Goal: Entertainment & Leisure: Consume media (video, audio)

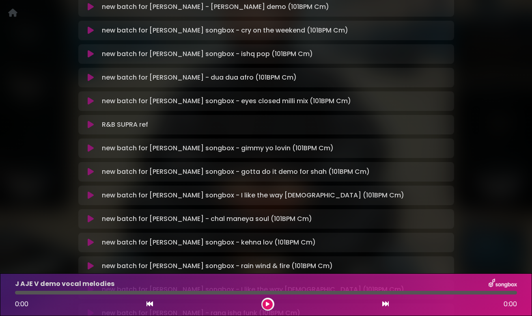
scroll to position [117, 0]
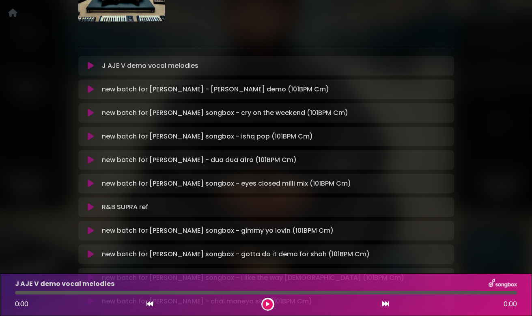
click at [88, 66] on icon at bounding box center [91, 66] width 6 height 8
click at [91, 67] on icon at bounding box center [91, 66] width 6 height 8
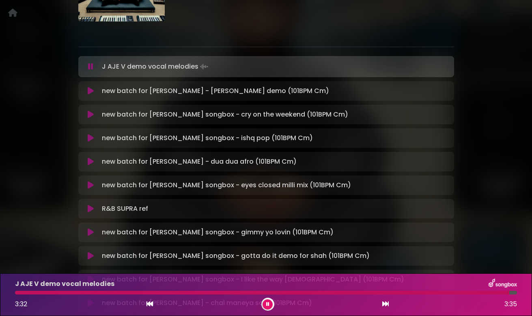
click at [93, 88] on icon at bounding box center [91, 91] width 6 height 8
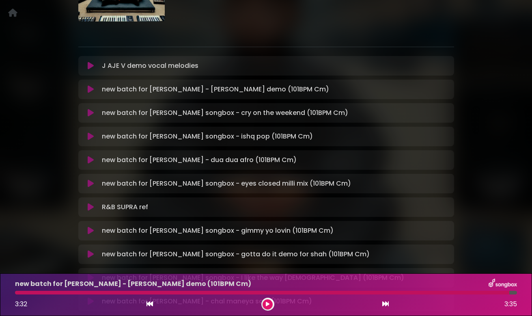
click at [89, 88] on icon at bounding box center [91, 89] width 6 height 8
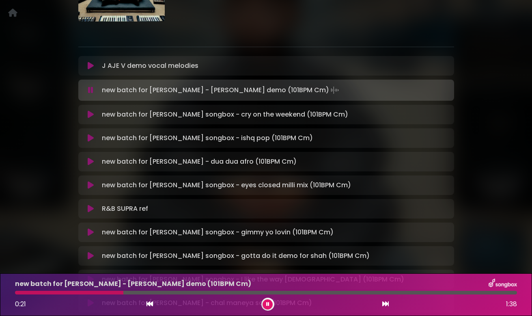
click at [90, 90] on icon at bounding box center [90, 90] width 5 height 8
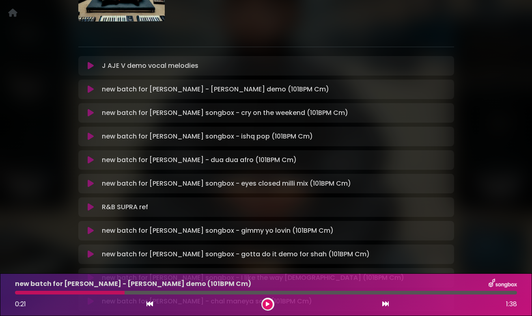
click at [90, 90] on icon at bounding box center [91, 89] width 6 height 8
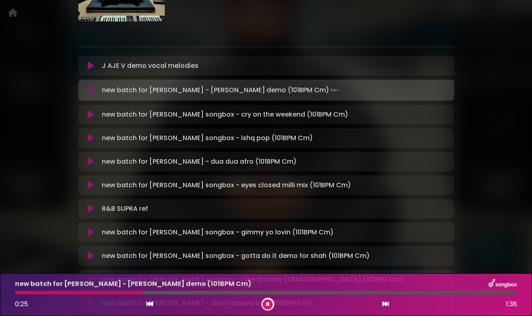
click at [90, 114] on icon at bounding box center [91, 114] width 6 height 8
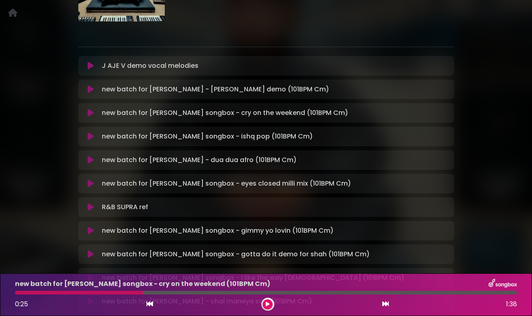
click at [90, 114] on icon at bounding box center [91, 113] width 6 height 8
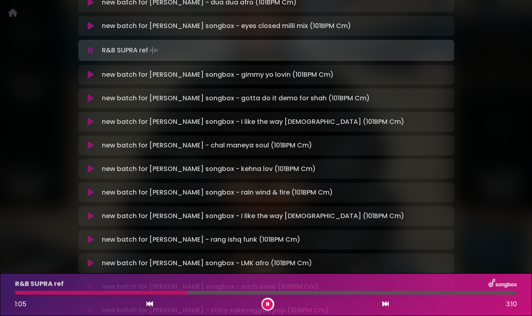
scroll to position [279, 0]
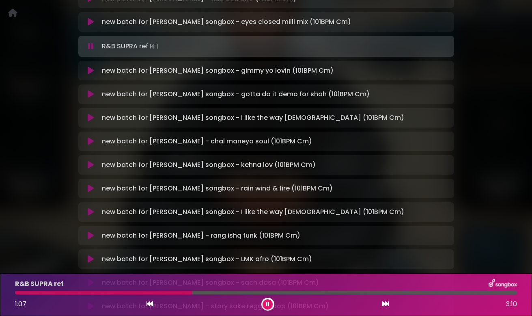
click at [90, 91] on icon at bounding box center [91, 94] width 6 height 8
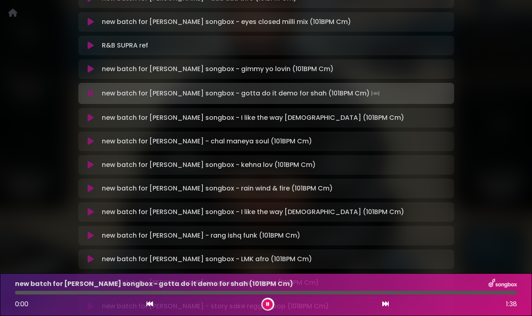
click at [90, 91] on icon at bounding box center [90, 93] width 5 height 8
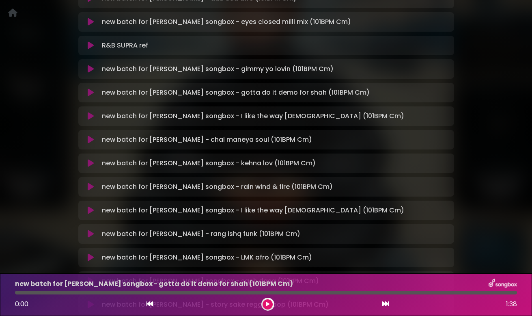
click at [90, 92] on icon at bounding box center [91, 92] width 6 height 8
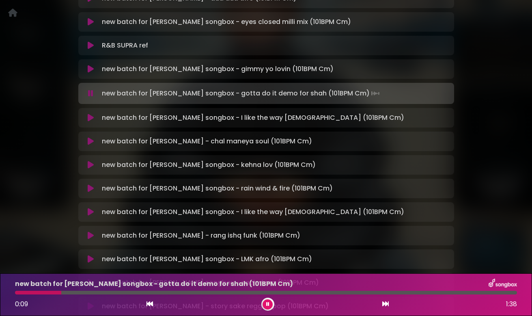
click at [132, 291] on div at bounding box center [266, 292] width 502 height 4
click at [88, 121] on icon at bounding box center [91, 118] width 6 height 8
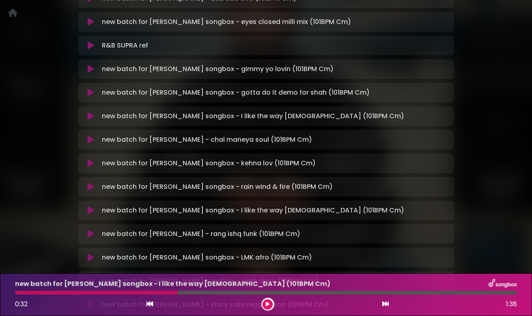
click at [89, 119] on icon at bounding box center [91, 116] width 6 height 8
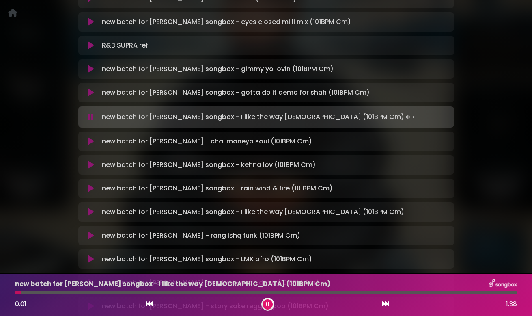
click at [92, 87] on div "new batch for jay songbox - gotta do it demo for shah (101BPM Cm) Loading Track…" at bounding box center [266, 92] width 376 height 19
click at [90, 92] on icon at bounding box center [91, 92] width 6 height 8
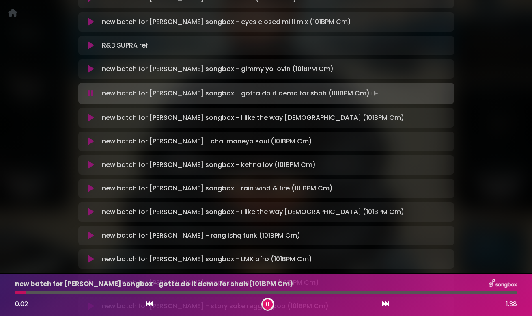
click at [62, 291] on div at bounding box center [266, 292] width 502 height 4
click at [114, 291] on div at bounding box center [266, 292] width 502 height 4
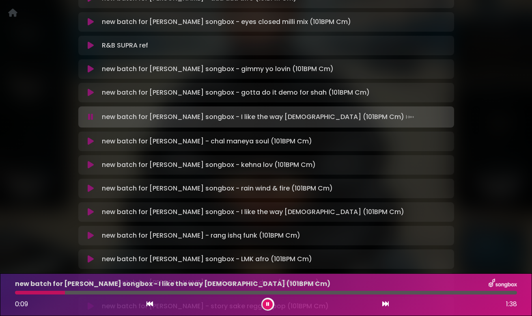
click at [90, 118] on icon at bounding box center [90, 117] width 5 height 8
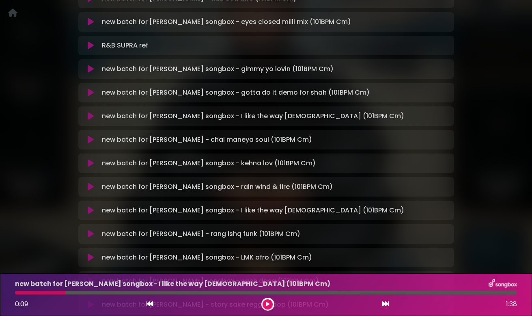
click at [89, 71] on icon at bounding box center [91, 69] width 6 height 8
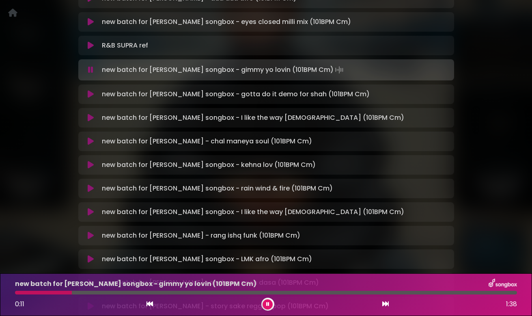
click at [90, 70] on icon at bounding box center [90, 70] width 5 height 8
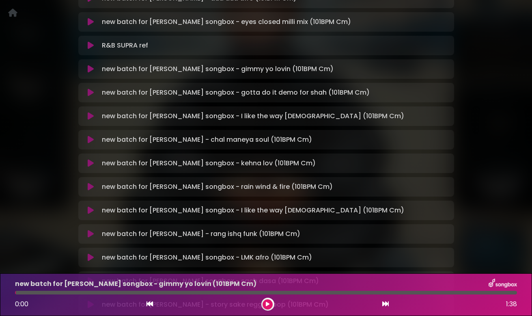
click at [90, 70] on icon at bounding box center [91, 69] width 6 height 8
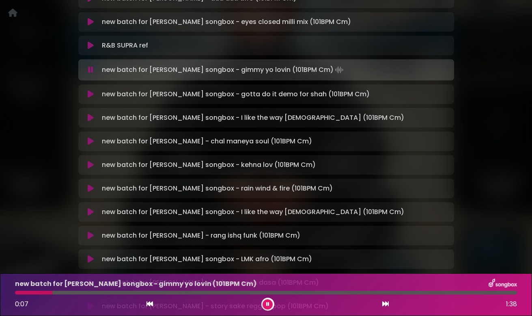
click at [52, 292] on div at bounding box center [266, 292] width 502 height 4
click at [91, 292] on div at bounding box center [266, 292] width 502 height 4
click at [88, 71] on icon at bounding box center [90, 70] width 5 height 8
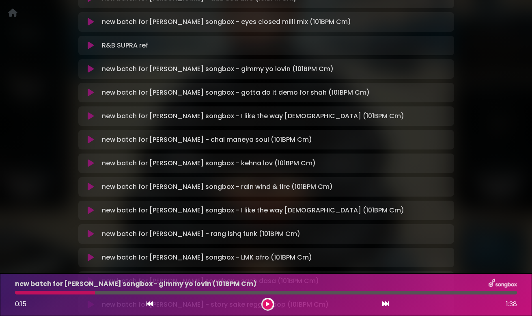
click at [89, 93] on icon at bounding box center [91, 92] width 6 height 8
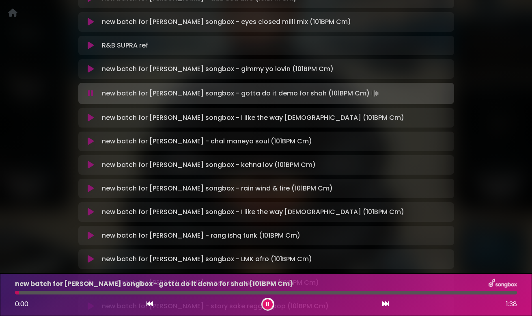
click at [89, 93] on icon at bounding box center [90, 93] width 5 height 8
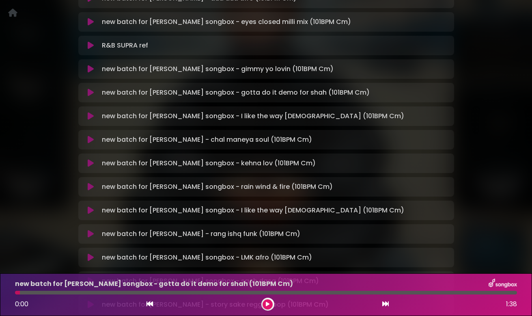
click at [89, 119] on icon at bounding box center [91, 116] width 6 height 8
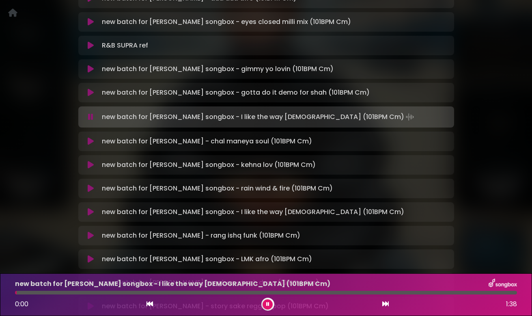
click at [89, 119] on icon at bounding box center [90, 117] width 5 height 8
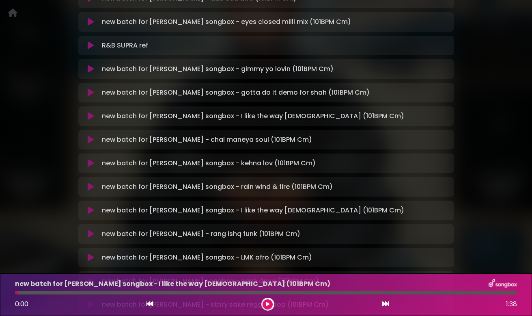
click at [89, 138] on icon at bounding box center [91, 139] width 6 height 8
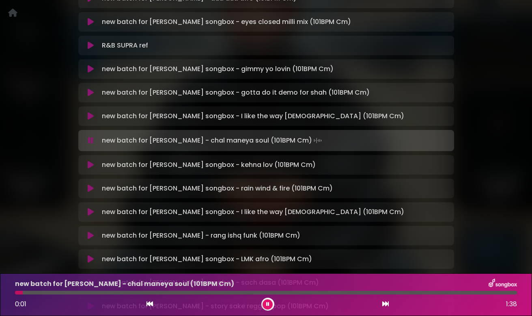
click at [89, 138] on icon at bounding box center [90, 140] width 5 height 8
click at [86, 140] on button at bounding box center [90, 140] width 15 height 8
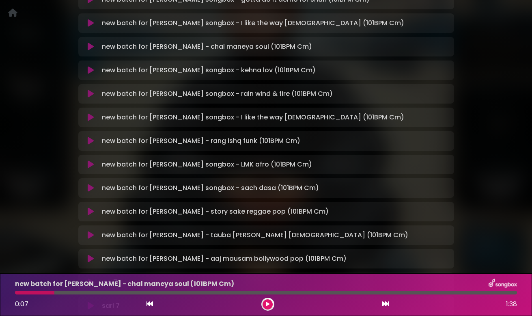
scroll to position [379, 0]
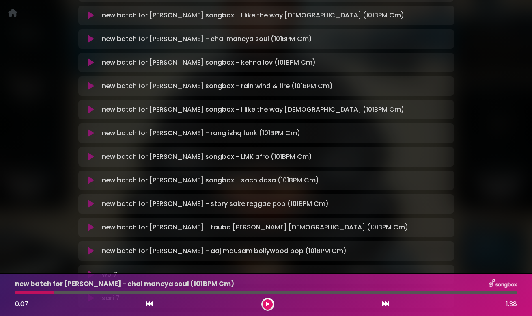
click at [90, 111] on icon at bounding box center [91, 109] width 6 height 8
click at [90, 88] on icon at bounding box center [91, 86] width 6 height 8
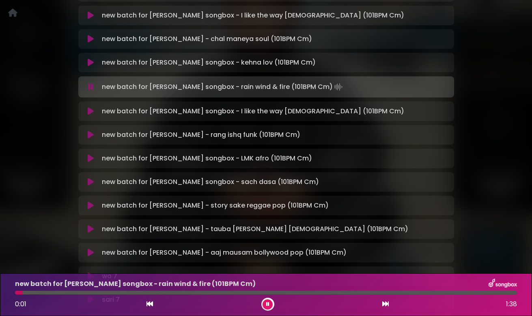
click at [92, 61] on icon at bounding box center [91, 62] width 6 height 8
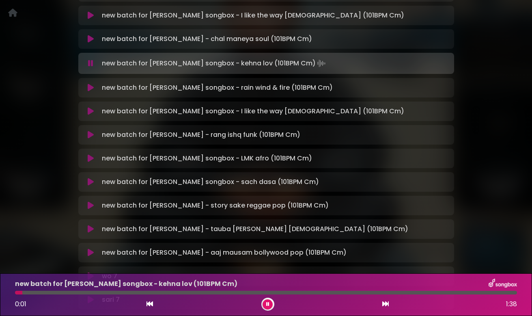
click at [91, 88] on icon at bounding box center [91, 88] width 6 height 8
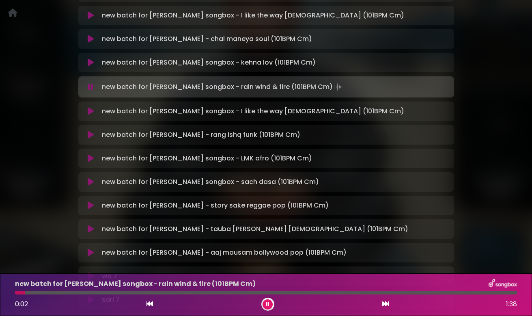
click at [74, 292] on div at bounding box center [266, 292] width 502 height 4
click at [90, 111] on icon at bounding box center [91, 111] width 6 height 8
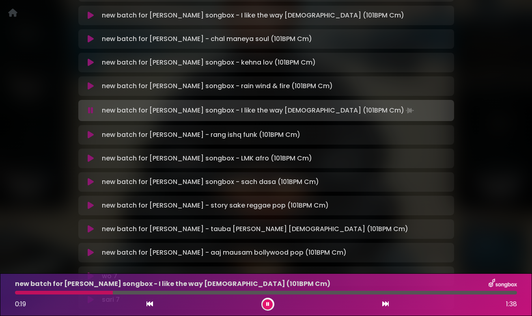
click at [113, 292] on div at bounding box center [266, 292] width 502 height 4
click at [92, 133] on icon at bounding box center [91, 135] width 6 height 8
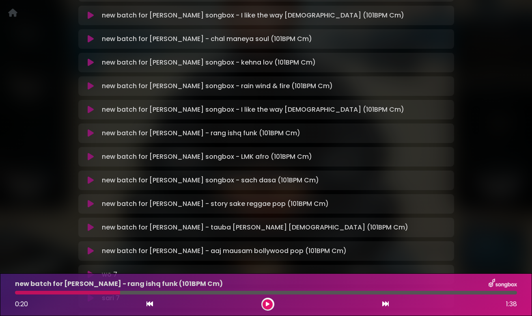
click at [92, 133] on icon at bounding box center [91, 133] width 6 height 8
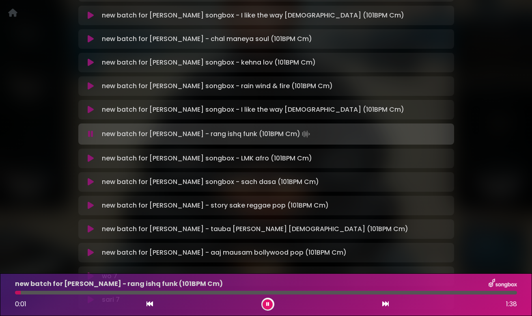
click at [151, 292] on div at bounding box center [266, 292] width 502 height 4
click at [90, 159] on icon at bounding box center [91, 158] width 6 height 8
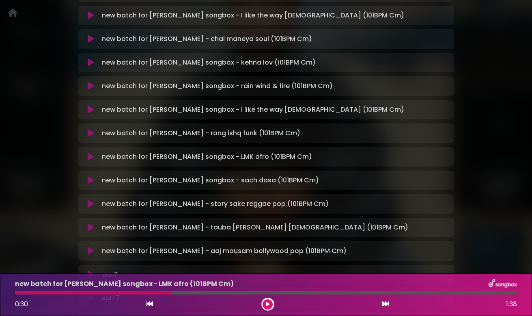
click at [90, 159] on icon at bounding box center [91, 156] width 6 height 8
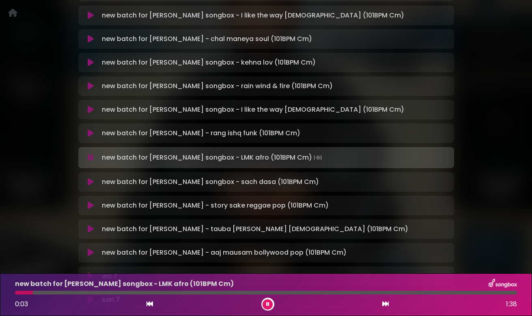
click at [59, 292] on div at bounding box center [266, 292] width 502 height 4
click at [98, 291] on div at bounding box center [266, 292] width 502 height 4
click at [90, 158] on icon at bounding box center [90, 157] width 5 height 8
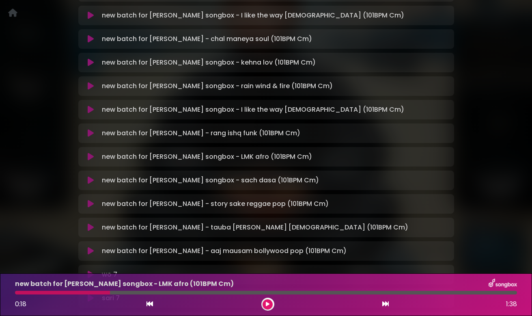
click at [89, 180] on icon at bounding box center [91, 180] width 6 height 8
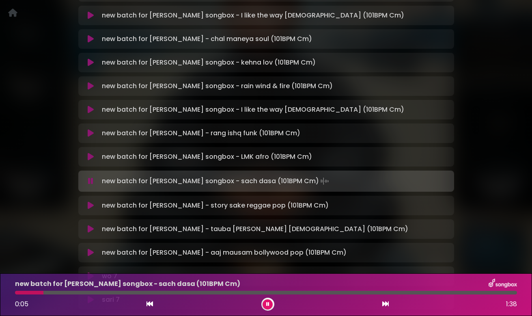
click at [483, 179] on div "New batch jay 4 Jay Skilly ×" at bounding box center [266, 117] width 462 height 928
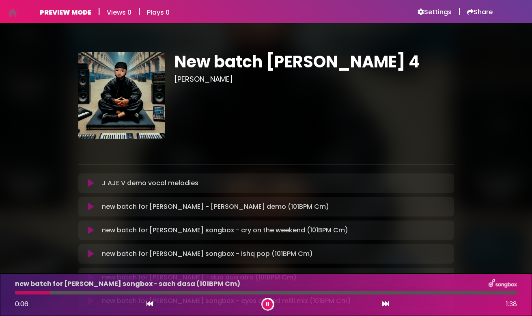
scroll to position [0, 0]
click at [436, 11] on h6 "Settings" at bounding box center [434, 12] width 34 height 8
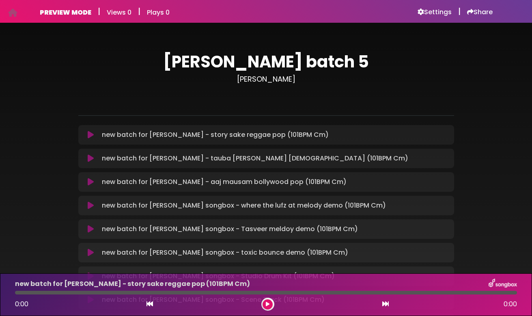
click at [90, 134] on icon at bounding box center [91, 135] width 6 height 8
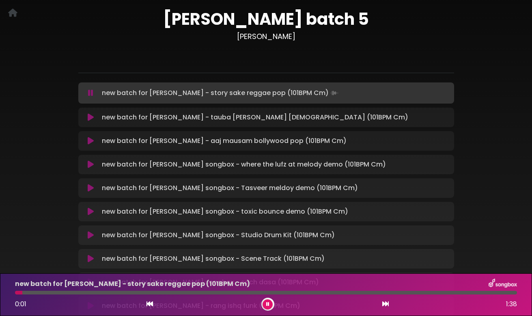
scroll to position [45, 0]
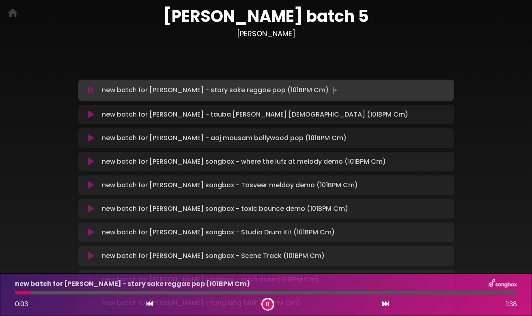
click at [357, 289] on div "new batch for jay songbox - story sake reggae pop (101BPM Cm) 0:03 1:38" at bounding box center [265, 294] width 511 height 32
click at [357, 293] on div at bounding box center [266, 292] width 502 height 4
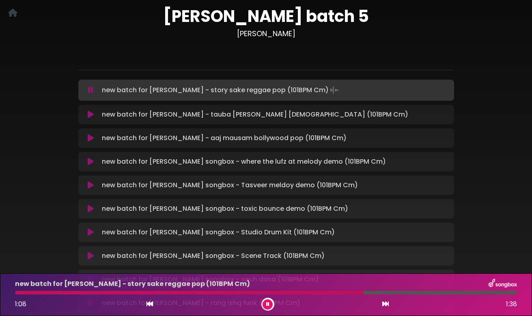
click at [421, 291] on div at bounding box center [266, 292] width 502 height 4
click at [260, 303] on div "1:21 1:38" at bounding box center [265, 303] width 511 height 13
click at [264, 303] on button at bounding box center [267, 304] width 10 height 10
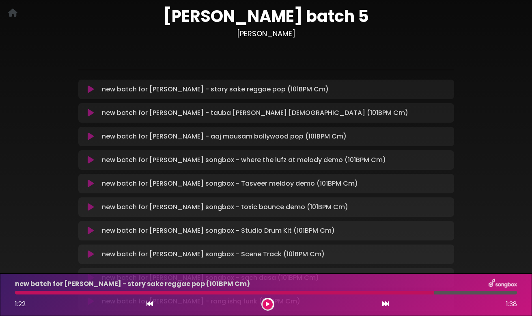
click at [92, 89] on icon at bounding box center [91, 89] width 6 height 8
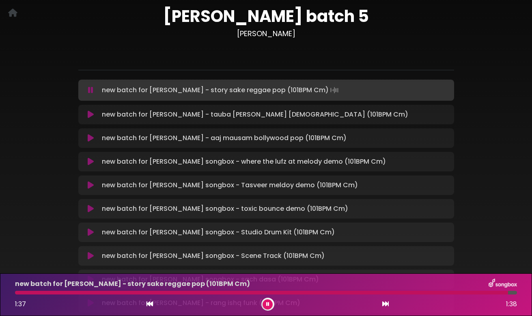
click at [90, 114] on icon at bounding box center [91, 114] width 6 height 8
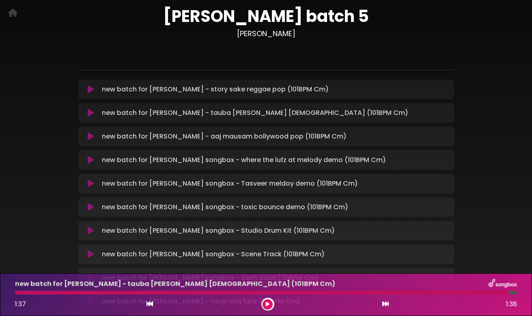
click at [93, 114] on icon at bounding box center [91, 113] width 6 height 8
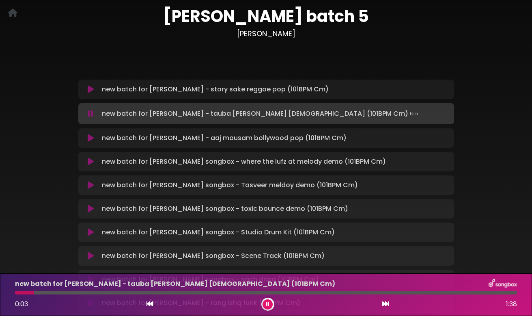
click at [90, 137] on icon at bounding box center [91, 138] width 6 height 8
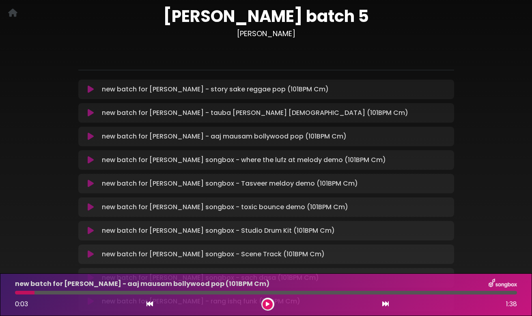
click at [90, 137] on icon at bounding box center [91, 136] width 6 height 8
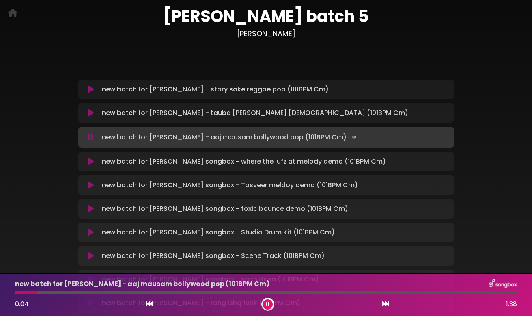
click at [90, 137] on icon at bounding box center [90, 137] width 5 height 8
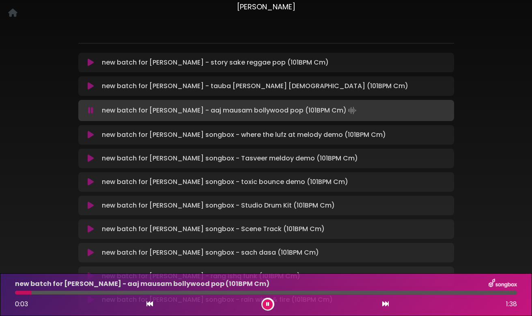
scroll to position [52, 0]
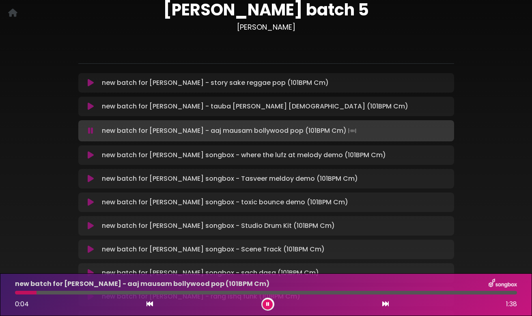
click at [271, 302] on button at bounding box center [267, 304] width 10 height 10
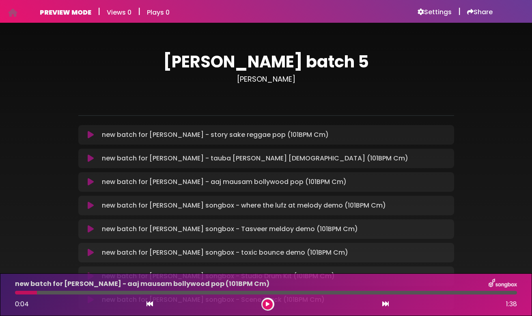
scroll to position [0, 0]
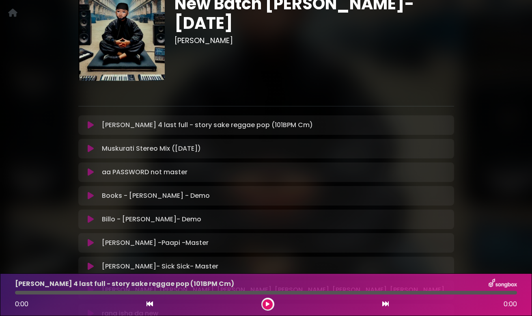
scroll to position [81, 0]
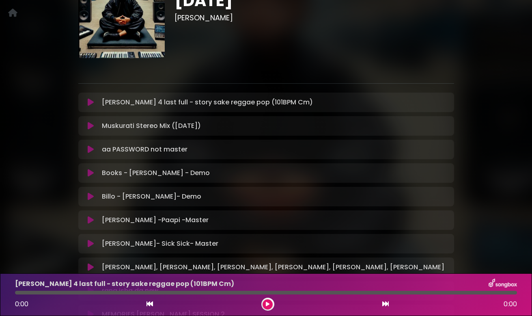
click at [90, 104] on icon at bounding box center [91, 102] width 6 height 8
click at [90, 102] on icon at bounding box center [91, 102] width 6 height 8
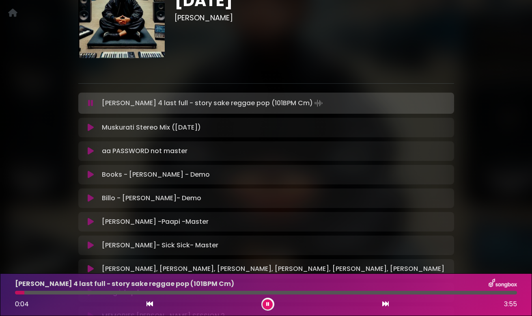
click at [90, 125] on icon at bounding box center [91, 127] width 6 height 8
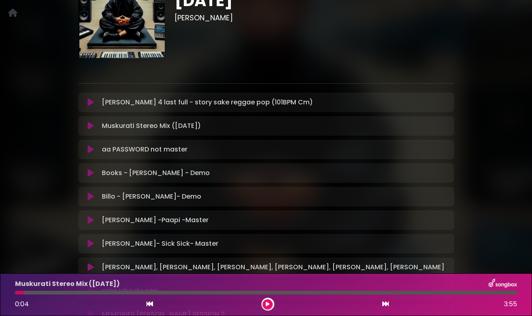
click at [90, 124] on icon at bounding box center [91, 126] width 6 height 8
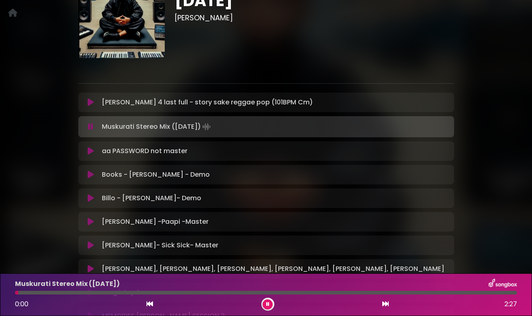
click at [89, 150] on icon at bounding box center [91, 151] width 6 height 8
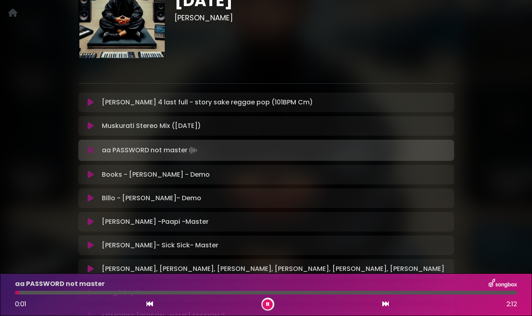
click at [90, 175] on icon at bounding box center [91, 174] width 6 height 8
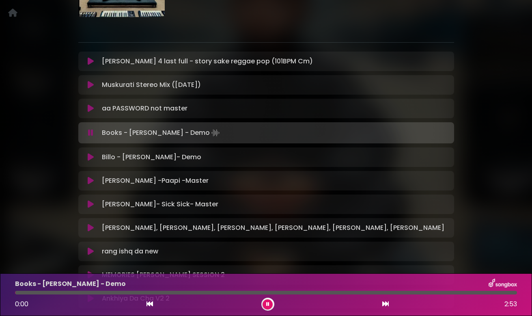
scroll to position [122, 0]
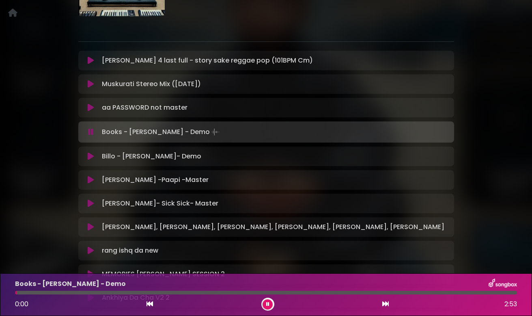
click at [91, 157] on icon at bounding box center [91, 156] width 6 height 8
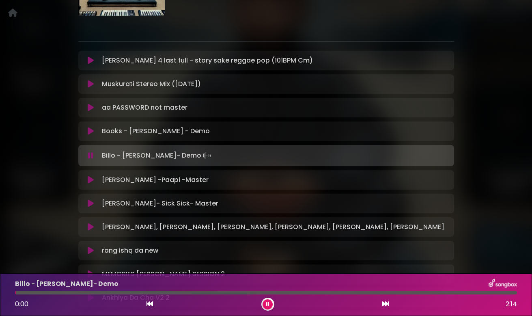
click at [91, 181] on icon at bounding box center [91, 180] width 6 height 8
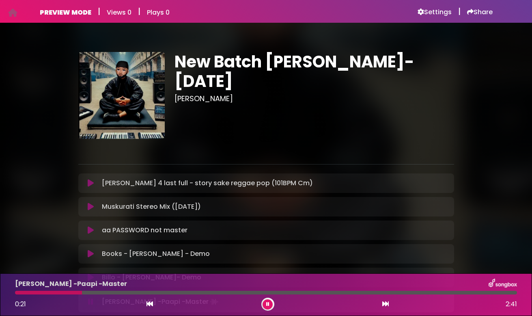
scroll to position [0, 0]
click at [427, 14] on h6 "Settings" at bounding box center [434, 12] width 34 height 8
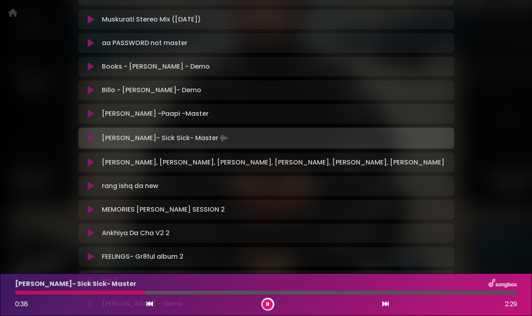
scroll to position [189, 0]
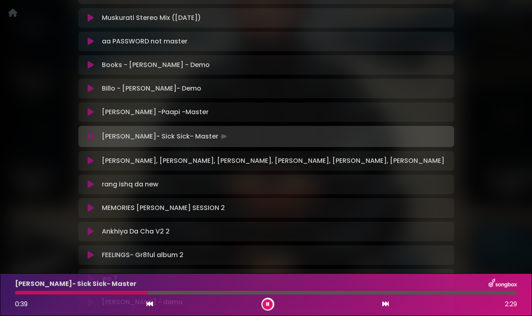
click at [91, 136] on icon at bounding box center [90, 136] width 5 height 8
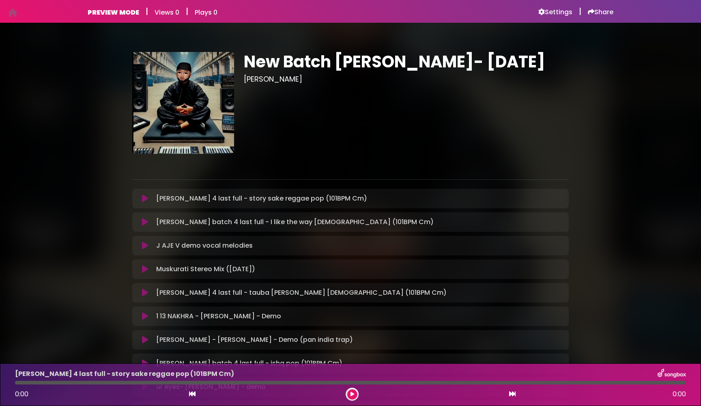
click at [144, 200] on icon at bounding box center [145, 198] width 6 height 8
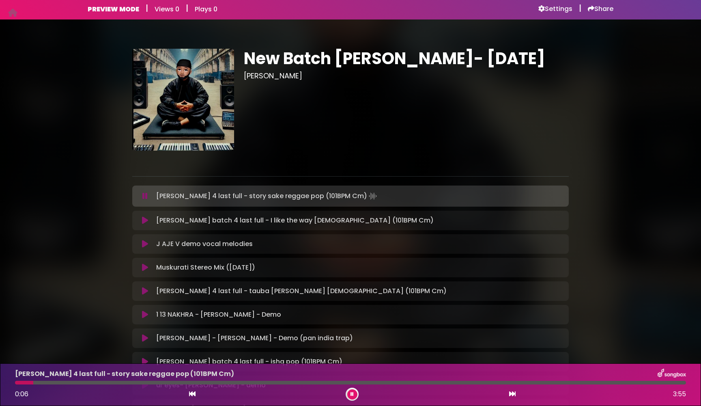
scroll to position [1, 0]
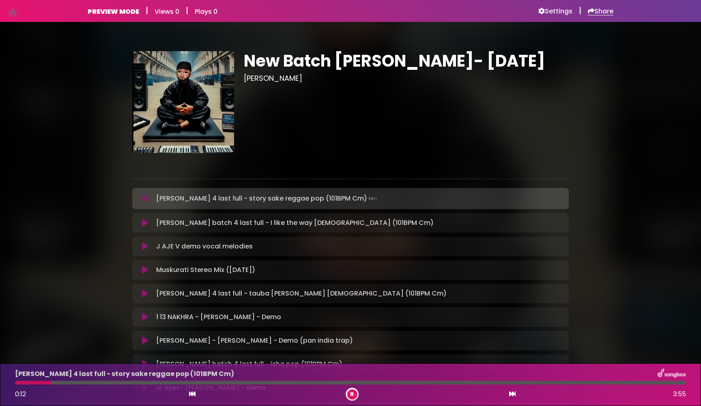
click at [600, 11] on h6 "Share" at bounding box center [601, 11] width 26 height 8
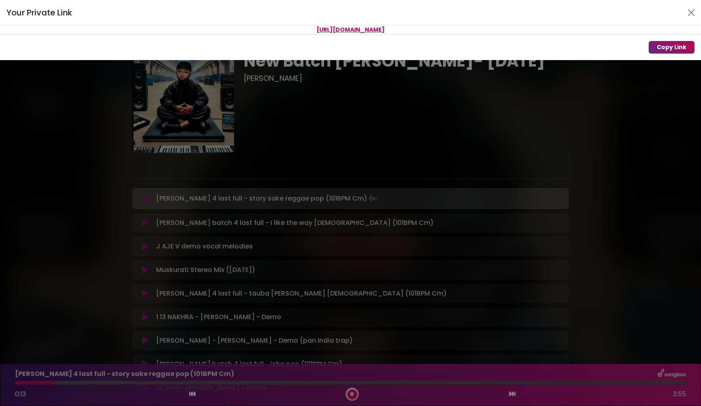
click at [657, 47] on button "Copy Link" at bounding box center [671, 47] width 46 height 13
click at [416, 157] on div "Your Private Link Link copied to clipboard Copy Link" at bounding box center [350, 203] width 701 height 406
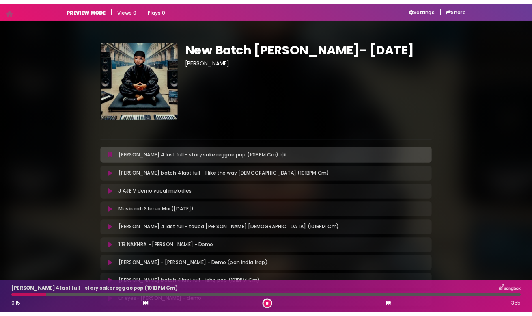
scroll to position [0, 0]
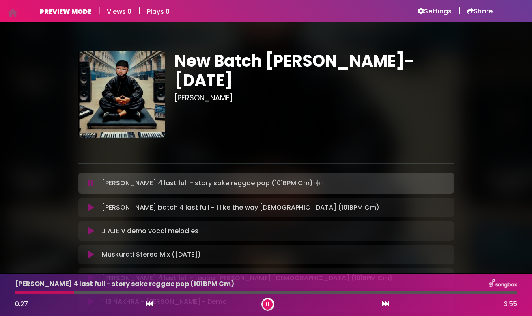
click at [473, 9] on h6 "Share" at bounding box center [480, 11] width 26 height 8
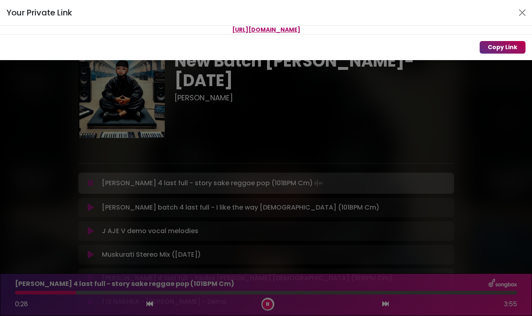
click at [491, 48] on button "Copy Link" at bounding box center [502, 47] width 46 height 13
drag, startPoint x: 365, startPoint y: 30, endPoint x: 156, endPoint y: 27, distance: 209.3
click at [156, 27] on p "[URL][DOMAIN_NAME]" at bounding box center [266, 30] width 532 height 9
copy span "[URL][DOMAIN_NAME]"
click at [524, 11] on button "Close" at bounding box center [521, 12] width 13 height 13
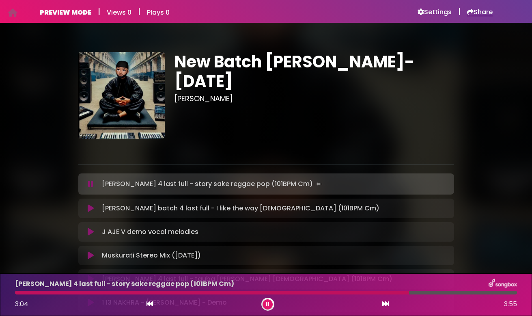
click at [479, 12] on h6 "Share" at bounding box center [480, 12] width 26 height 8
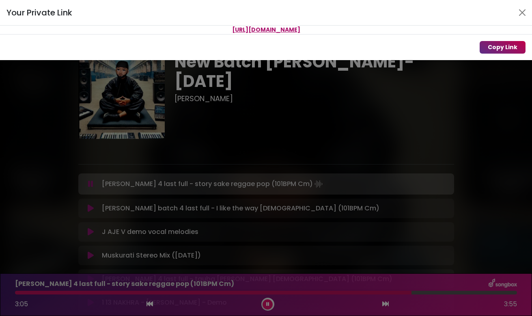
click at [496, 48] on button "Copy Link" at bounding box center [502, 47] width 46 height 13
click at [89, 207] on div "Your Private Link https://songbox.com/s/9bacc261-5c3b-4369-8d7f-0242ff54760c Co…" at bounding box center [266, 158] width 532 height 316
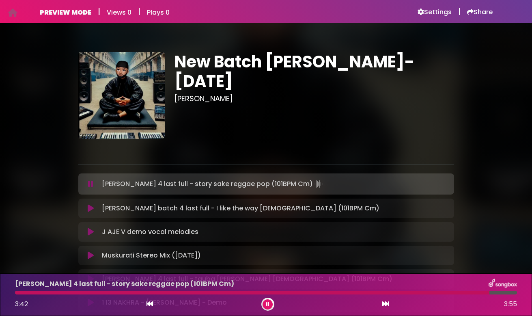
click at [92, 211] on icon at bounding box center [91, 208] width 6 height 8
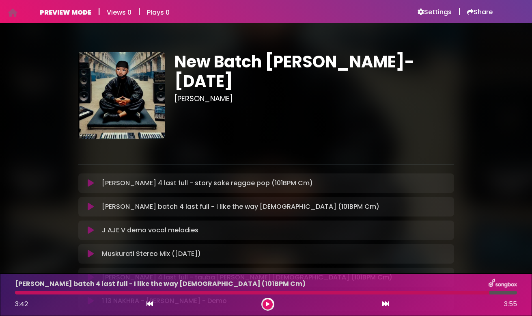
click at [91, 208] on icon at bounding box center [91, 206] width 6 height 8
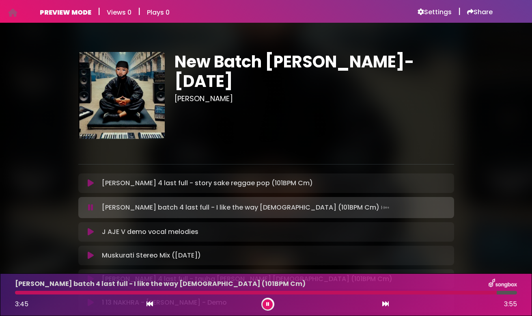
click at [30, 293] on div at bounding box center [255, 292] width 481 height 4
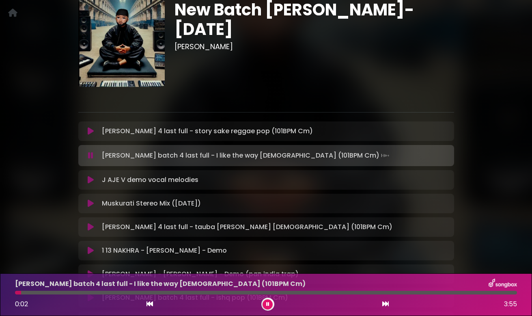
scroll to position [54, 0]
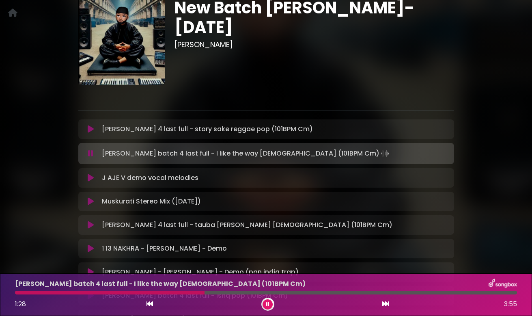
click at [90, 181] on icon at bounding box center [91, 178] width 6 height 8
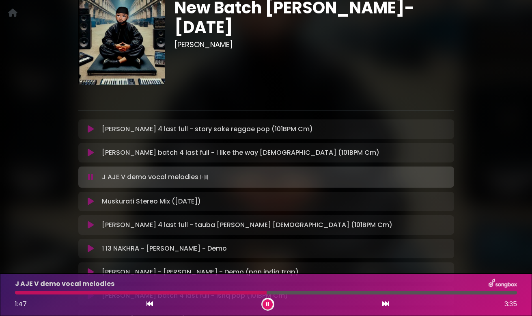
click at [90, 131] on icon at bounding box center [91, 129] width 6 height 8
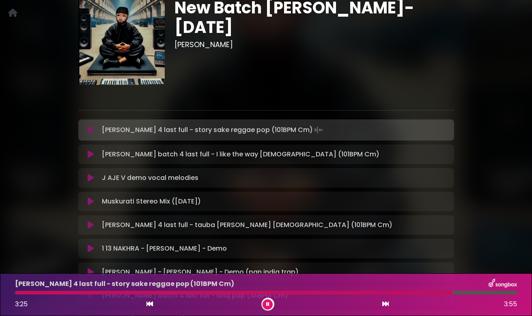
click at [93, 155] on icon at bounding box center [91, 154] width 6 height 8
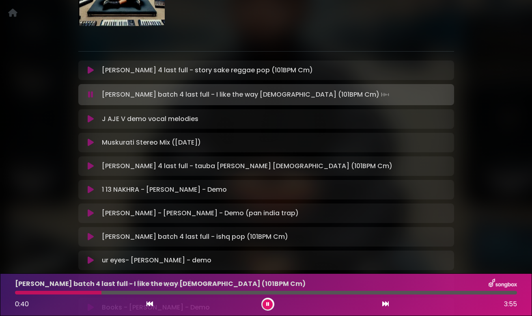
scroll to position [118, 0]
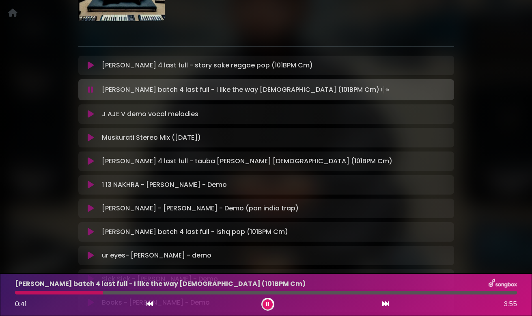
click at [92, 136] on icon at bounding box center [91, 137] width 6 height 8
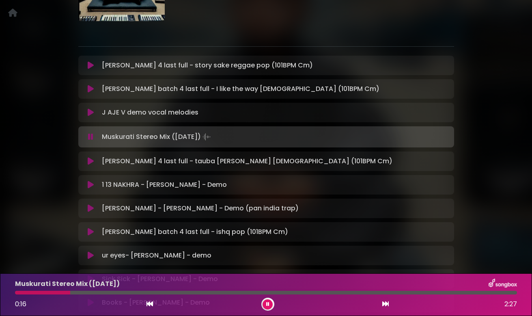
scroll to position [417, 0]
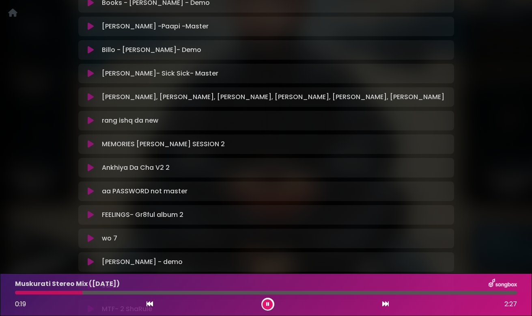
click at [267, 305] on icon at bounding box center [267, 303] width 3 height 5
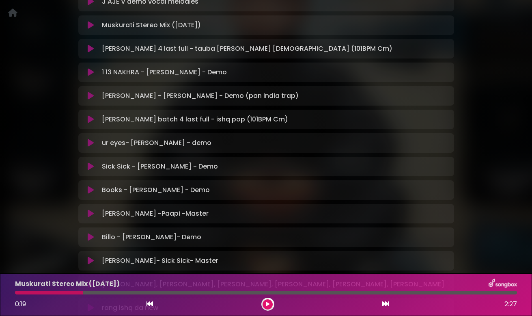
scroll to position [226, 0]
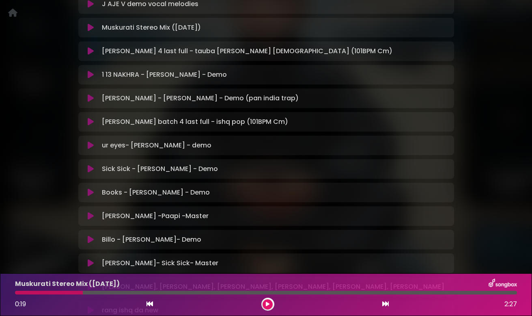
click at [92, 53] on icon at bounding box center [91, 51] width 6 height 8
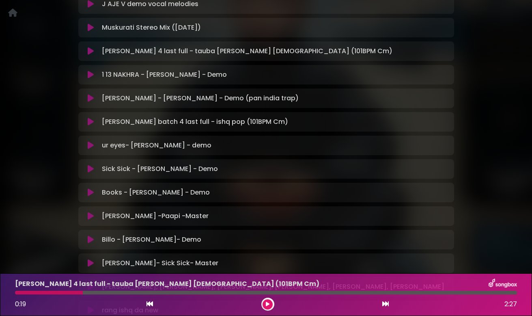
click at [91, 50] on icon at bounding box center [91, 51] width 6 height 8
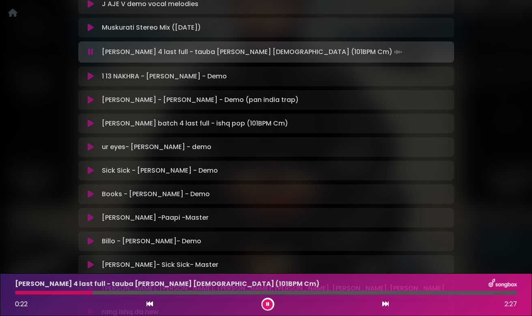
click at [91, 50] on icon at bounding box center [90, 52] width 5 height 8
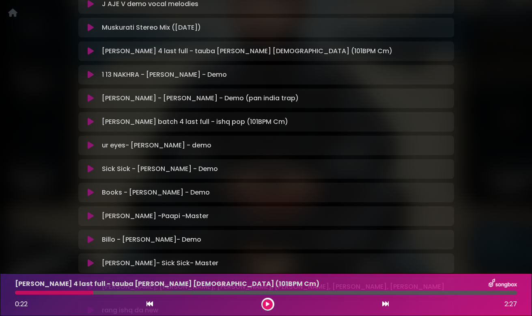
click at [90, 28] on icon at bounding box center [91, 28] width 6 height 8
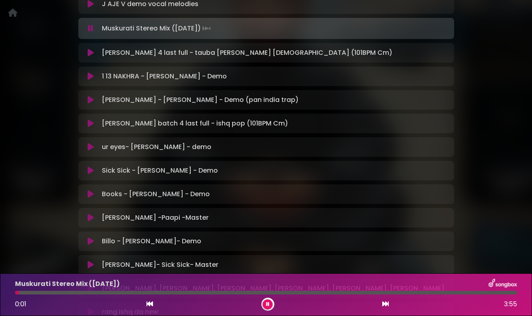
click at [90, 28] on icon at bounding box center [90, 28] width 5 height 8
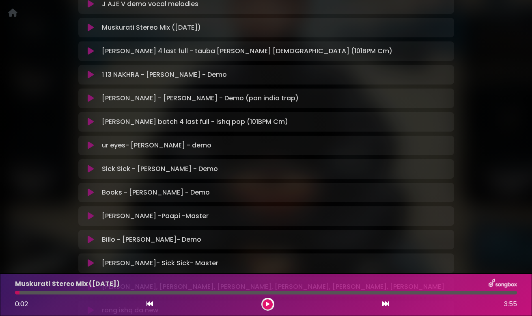
click at [90, 28] on icon at bounding box center [91, 28] width 6 height 8
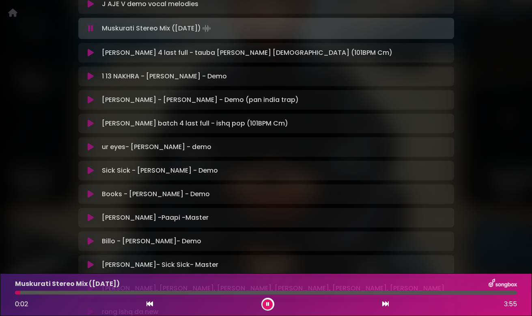
click at [90, 28] on icon at bounding box center [90, 28] width 5 height 8
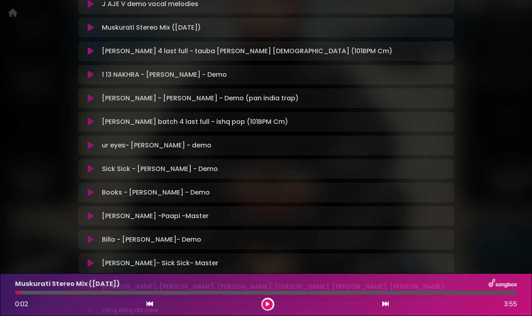
click at [91, 50] on icon at bounding box center [91, 51] width 6 height 8
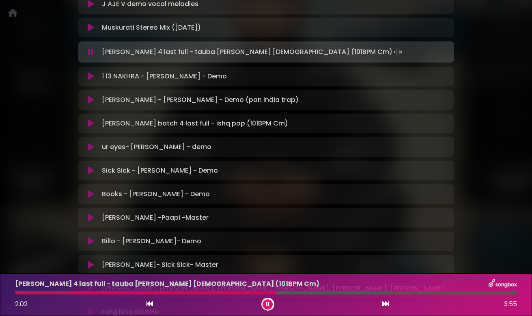
click at [90, 77] on icon at bounding box center [91, 76] width 6 height 8
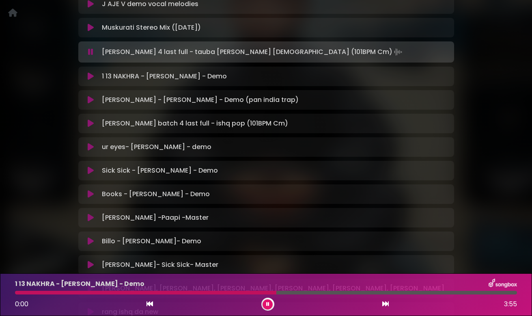
click at [90, 75] on icon at bounding box center [91, 76] width 6 height 8
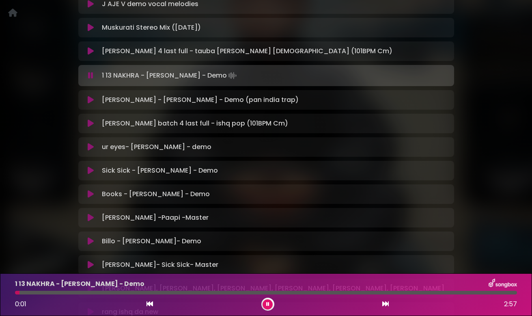
click at [72, 290] on div at bounding box center [266, 292] width 502 height 4
click at [91, 100] on icon at bounding box center [91, 100] width 6 height 8
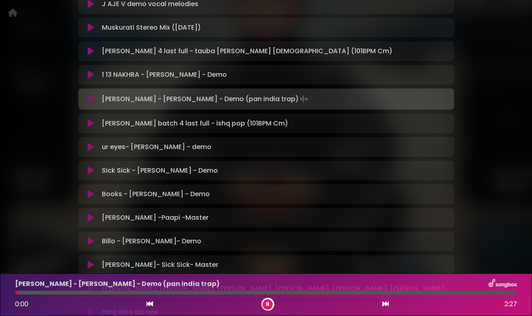
click at [108, 292] on div at bounding box center [266, 292] width 502 height 4
click at [91, 122] on icon at bounding box center [91, 123] width 6 height 8
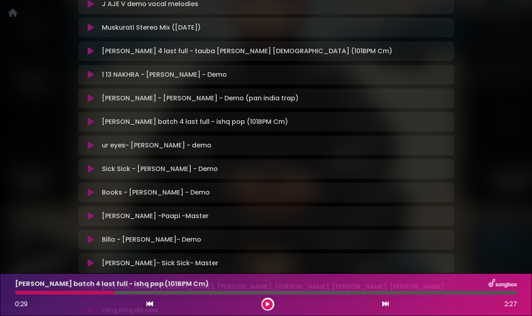
click at [89, 124] on icon at bounding box center [91, 122] width 6 height 8
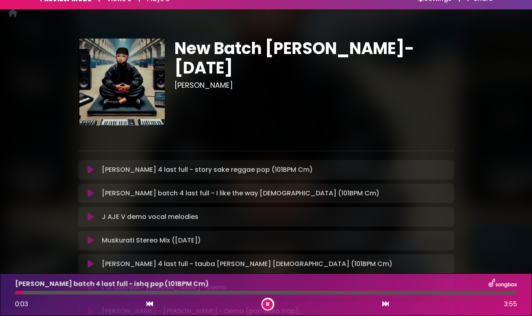
scroll to position [4, 0]
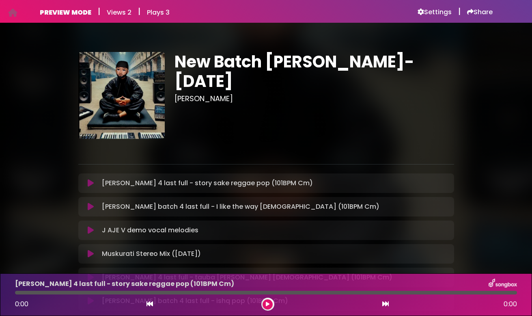
click at [89, 182] on icon at bounding box center [91, 183] width 6 height 8
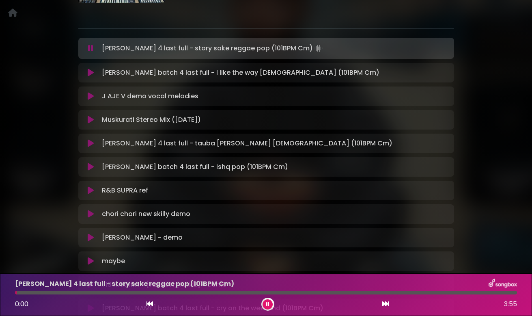
scroll to position [138, 0]
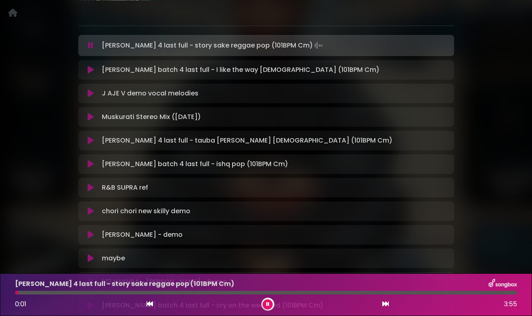
click at [88, 72] on icon at bounding box center [91, 70] width 6 height 8
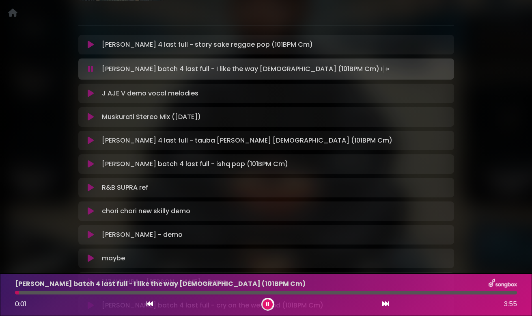
click at [87, 292] on div at bounding box center [266, 292] width 502 height 4
click at [161, 290] on div "jay batch 4 last full - I like the way male (101BPM Cm) 0:38 3:55" at bounding box center [265, 294] width 511 height 32
click at [161, 292] on div at bounding box center [266, 292] width 502 height 4
click at [89, 92] on icon at bounding box center [91, 93] width 6 height 8
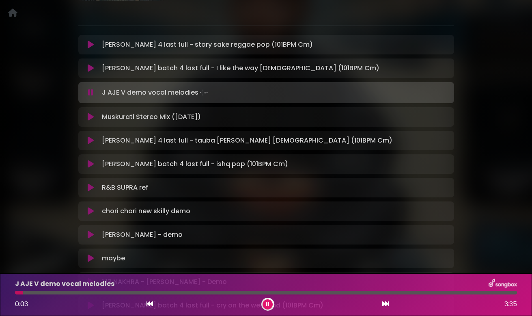
click at [90, 117] on icon at bounding box center [91, 117] width 6 height 8
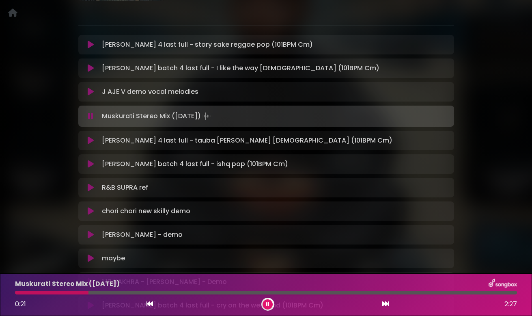
click at [88, 292] on div at bounding box center [266, 292] width 502 height 4
click at [90, 140] on icon at bounding box center [91, 140] width 6 height 8
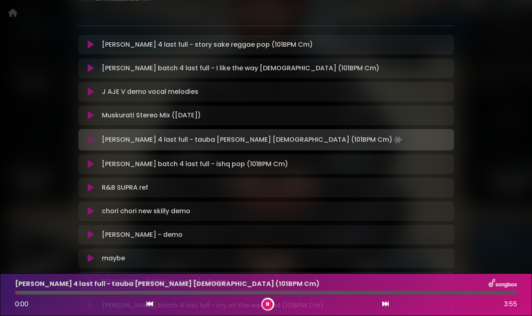
click at [114, 292] on div at bounding box center [266, 292] width 502 height 4
click at [90, 162] on icon at bounding box center [91, 164] width 6 height 8
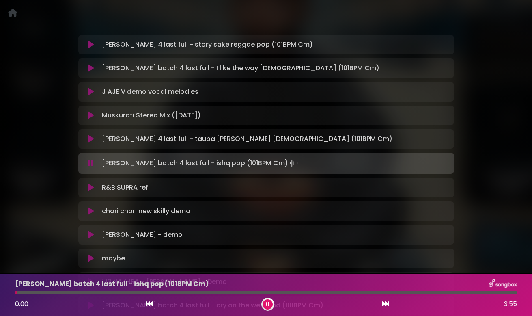
click at [114, 291] on div at bounding box center [266, 292] width 502 height 4
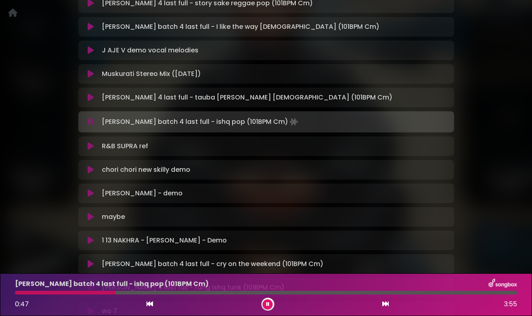
scroll to position [183, 0]
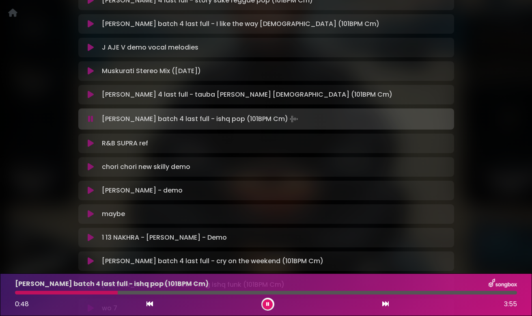
click at [93, 145] on icon at bounding box center [91, 143] width 6 height 8
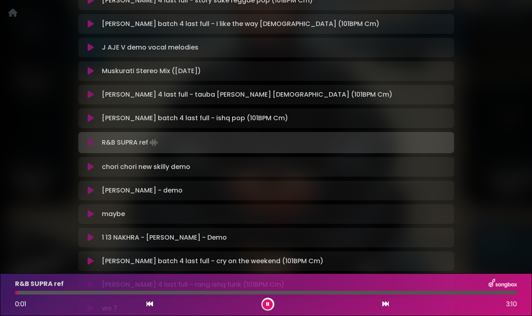
click at [108, 293] on div at bounding box center [266, 292] width 502 height 4
click at [88, 167] on icon at bounding box center [91, 167] width 6 height 8
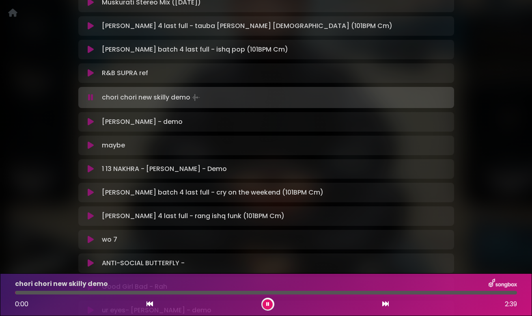
scroll to position [257, 0]
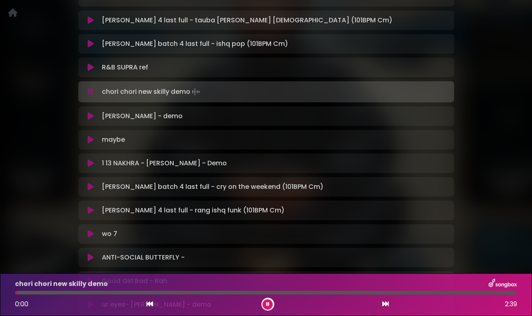
click at [92, 292] on div at bounding box center [266, 292] width 502 height 4
click at [88, 116] on icon at bounding box center [91, 116] width 6 height 8
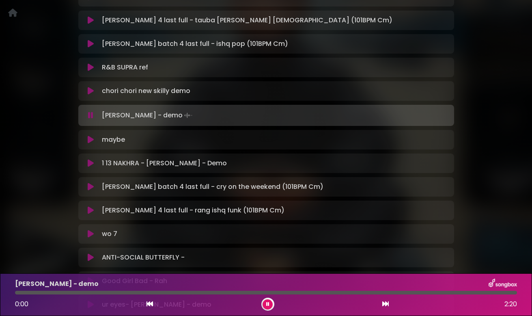
click at [121, 293] on div at bounding box center [266, 292] width 502 height 4
click at [90, 138] on icon at bounding box center [91, 139] width 6 height 8
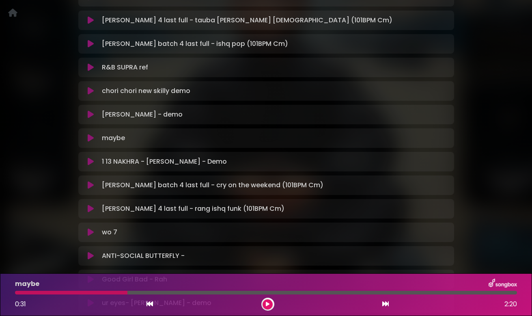
click at [88, 140] on icon at bounding box center [91, 138] width 6 height 8
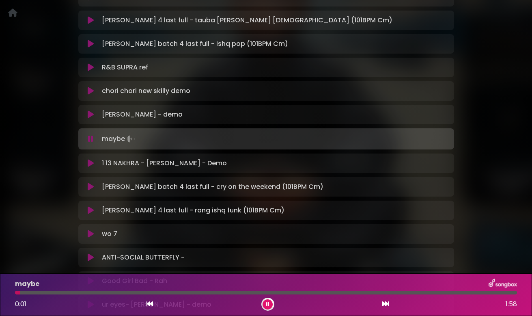
click at [90, 165] on icon at bounding box center [91, 163] width 6 height 8
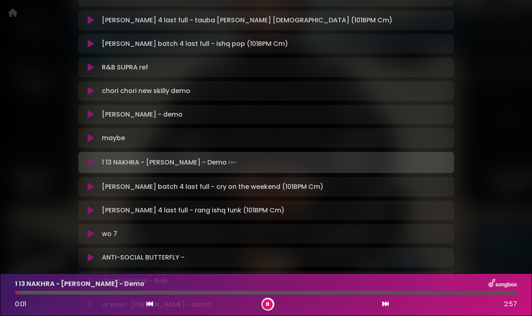
click at [108, 293] on div at bounding box center [266, 292] width 502 height 4
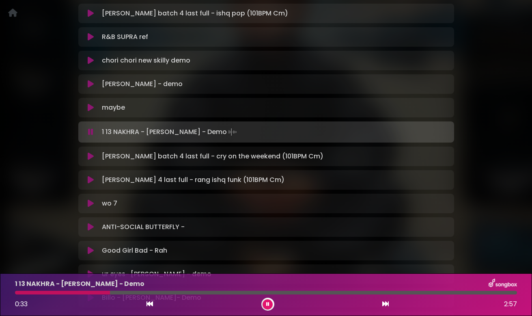
scroll to position [290, 0]
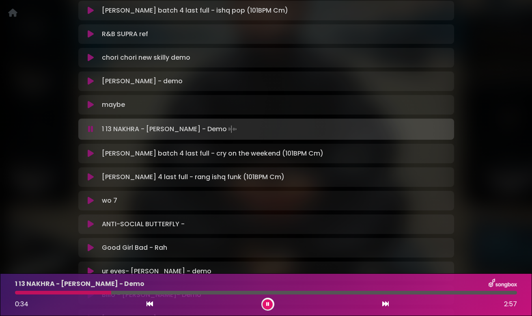
click at [90, 154] on icon at bounding box center [91, 153] width 6 height 8
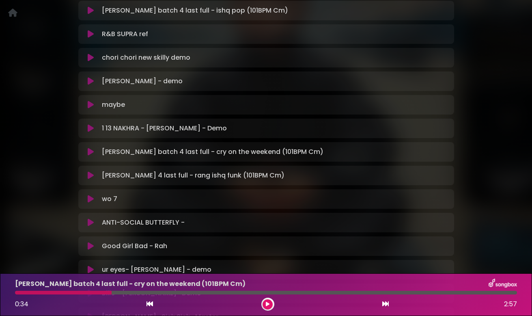
click at [90, 151] on icon at bounding box center [91, 152] width 6 height 8
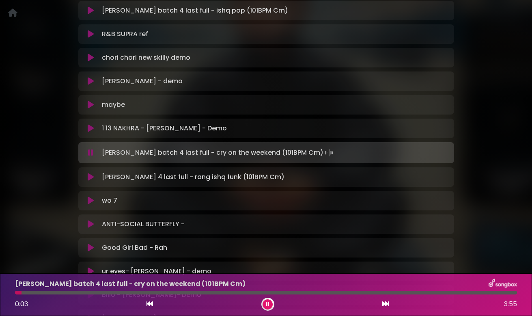
click at [91, 290] on div "jay batch 4 last full - cry on the weekend (101BPM Cm) 0:03 3:55" at bounding box center [265, 294] width 511 height 32
click at [89, 292] on div at bounding box center [266, 292] width 502 height 4
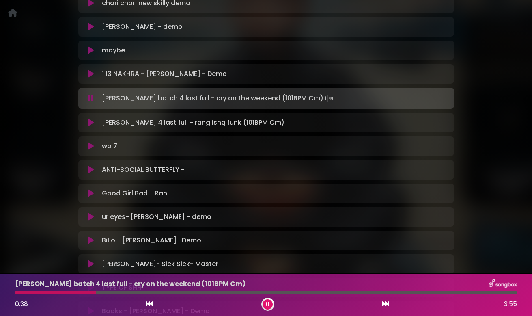
scroll to position [354, 0]
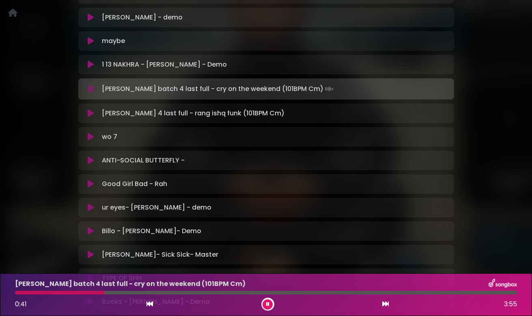
click at [92, 112] on icon at bounding box center [91, 113] width 6 height 8
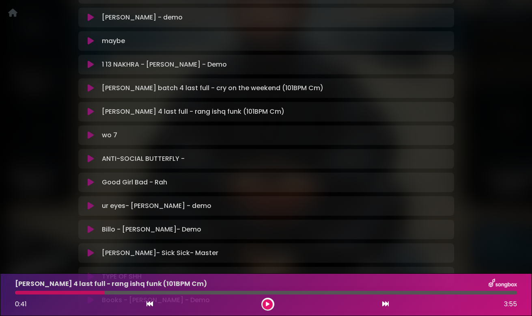
click at [88, 87] on icon at bounding box center [91, 88] width 6 height 8
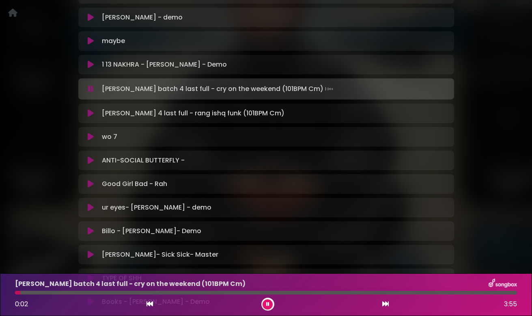
click at [89, 113] on icon at bounding box center [91, 113] width 6 height 8
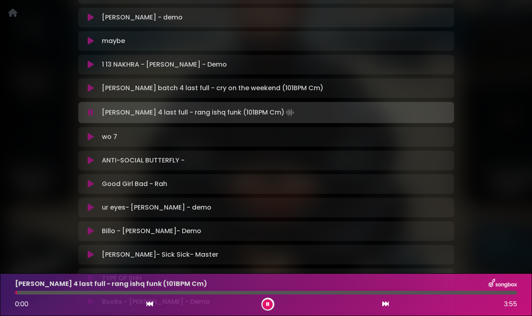
click at [92, 137] on icon at bounding box center [91, 137] width 6 height 8
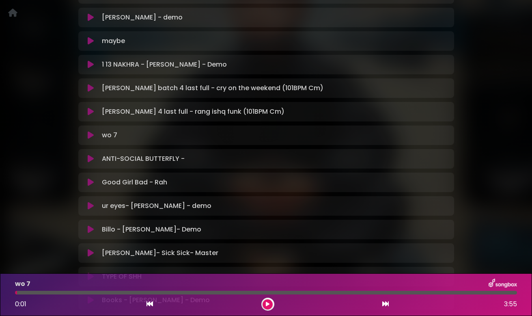
click at [90, 134] on icon at bounding box center [91, 135] width 6 height 8
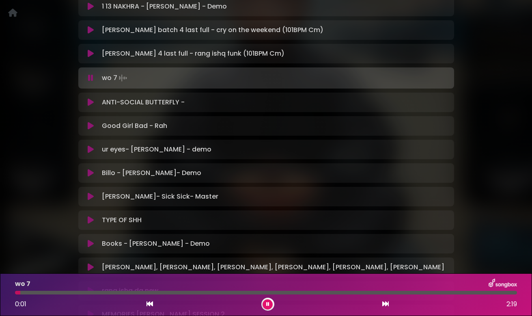
scroll to position [455, 0]
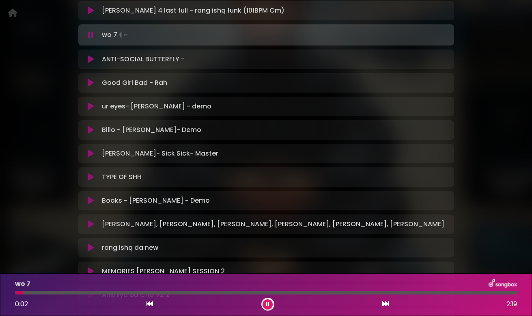
click at [90, 60] on icon at bounding box center [91, 59] width 6 height 8
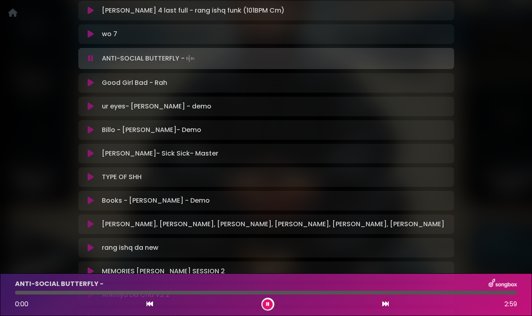
click at [90, 60] on icon at bounding box center [90, 58] width 5 height 8
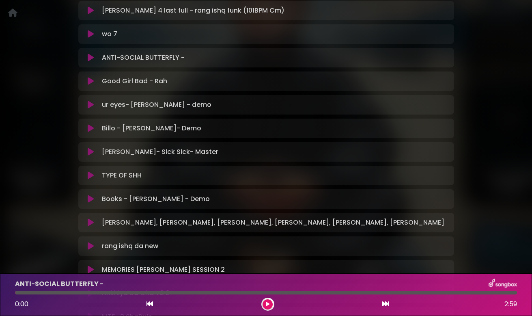
click at [90, 60] on icon at bounding box center [91, 58] width 6 height 8
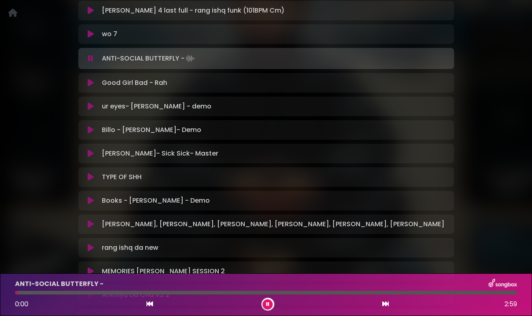
click at [90, 83] on icon at bounding box center [91, 83] width 6 height 8
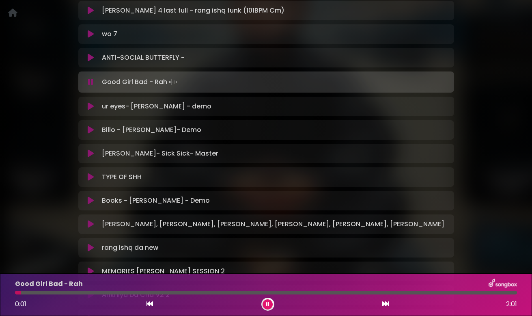
click at [90, 108] on icon at bounding box center [91, 106] width 6 height 8
click at [90, 105] on icon at bounding box center [91, 106] width 6 height 8
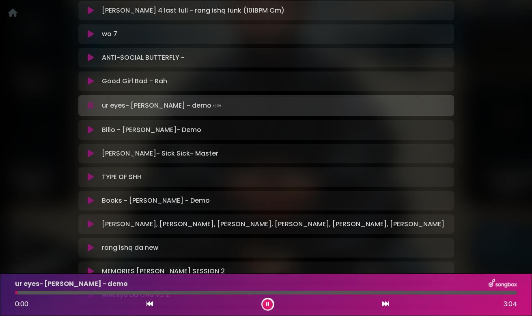
click at [92, 128] on icon at bounding box center [91, 130] width 6 height 8
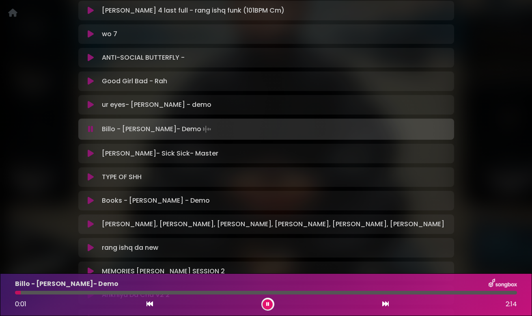
click at [125, 292] on div at bounding box center [266, 292] width 502 height 4
click at [90, 154] on icon at bounding box center [91, 153] width 6 height 8
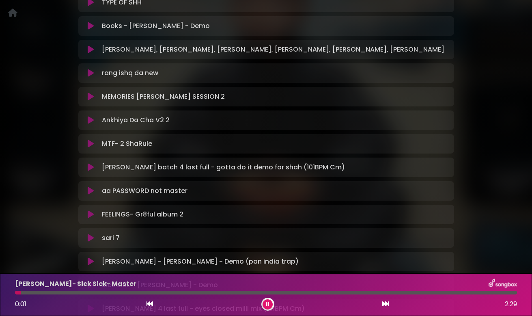
scroll to position [576, 0]
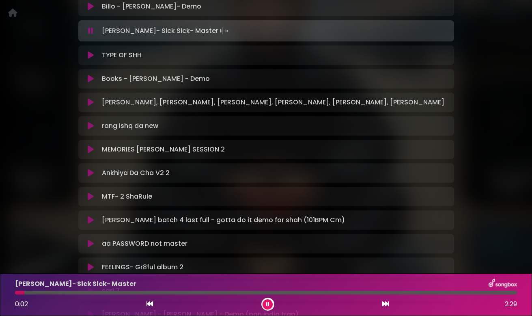
click at [101, 291] on div at bounding box center [266, 292] width 502 height 4
click at [91, 55] on icon at bounding box center [91, 55] width 6 height 8
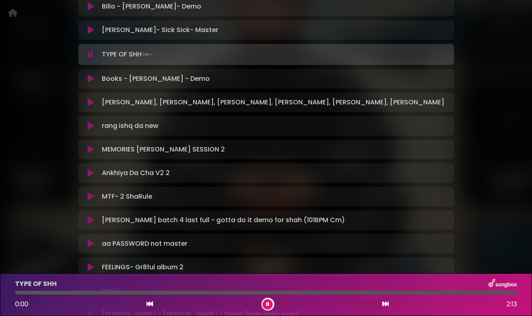
click at [91, 55] on icon at bounding box center [90, 54] width 5 height 8
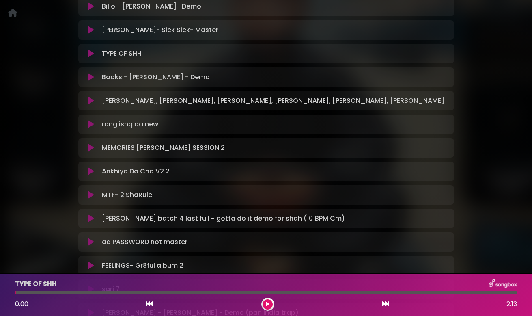
click at [91, 55] on icon at bounding box center [91, 53] width 6 height 8
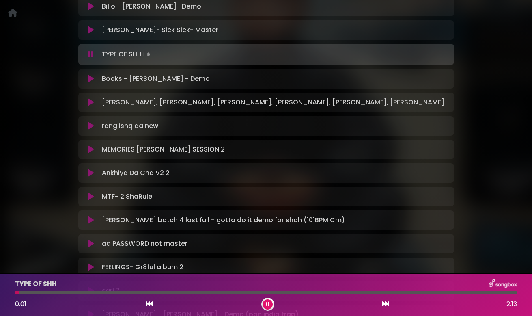
click at [91, 81] on icon at bounding box center [91, 79] width 6 height 8
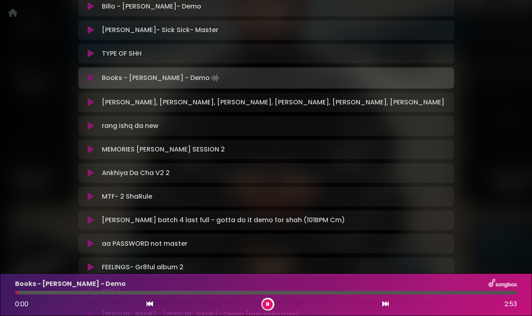
click at [101, 292] on div at bounding box center [266, 292] width 502 height 4
click at [89, 102] on icon at bounding box center [91, 102] width 6 height 8
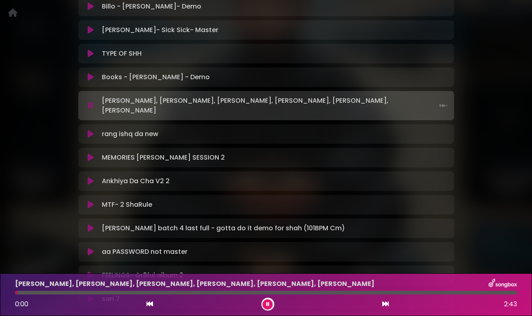
click at [122, 292] on div at bounding box center [266, 292] width 502 height 4
click at [89, 130] on icon at bounding box center [91, 134] width 6 height 8
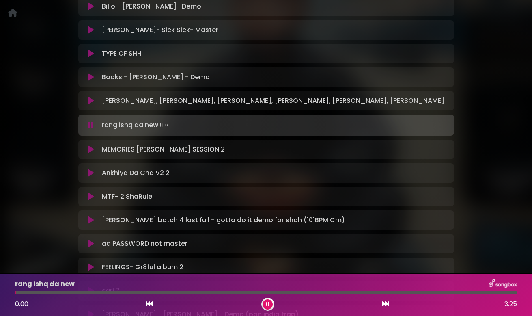
click at [107, 292] on div at bounding box center [266, 292] width 502 height 4
click at [90, 150] on icon at bounding box center [91, 149] width 6 height 8
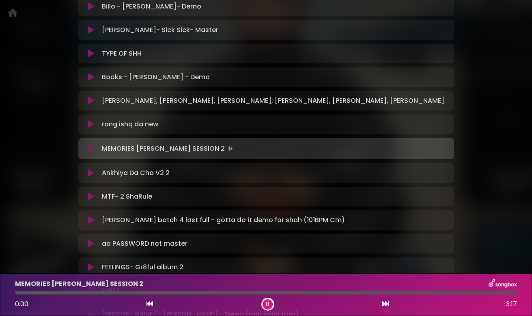
click at [121, 291] on div at bounding box center [266, 292] width 502 height 4
click at [91, 172] on icon at bounding box center [91, 173] width 6 height 8
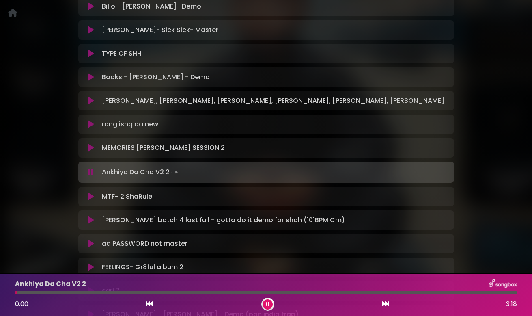
click at [121, 292] on div at bounding box center [266, 292] width 502 height 4
click at [91, 197] on icon at bounding box center [91, 196] width 6 height 8
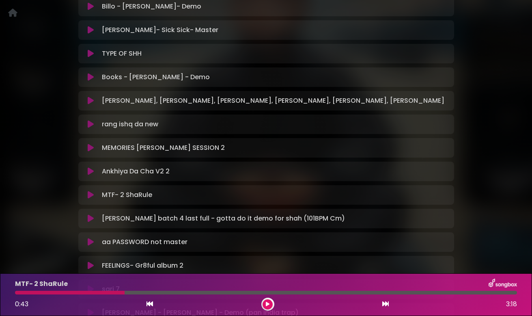
click at [91, 197] on icon at bounding box center [91, 195] width 6 height 8
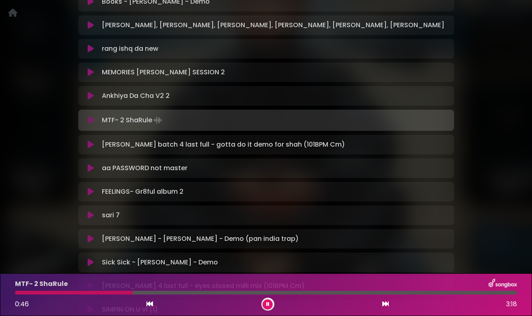
scroll to position [655, 0]
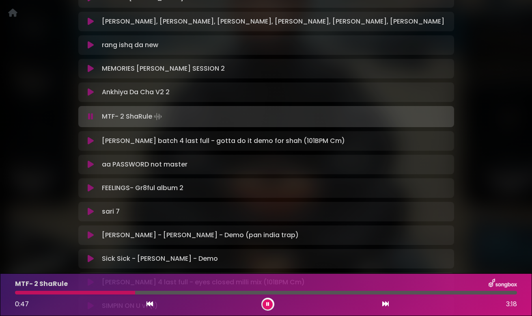
click at [100, 292] on div at bounding box center [75, 292] width 120 height 4
click at [110, 291] on div at bounding box center [266, 292] width 502 height 4
click at [90, 142] on icon at bounding box center [91, 141] width 6 height 8
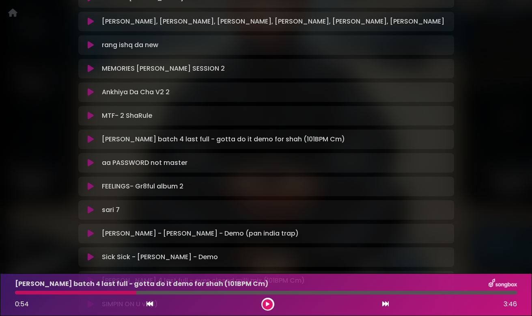
click at [90, 141] on icon at bounding box center [91, 139] width 6 height 8
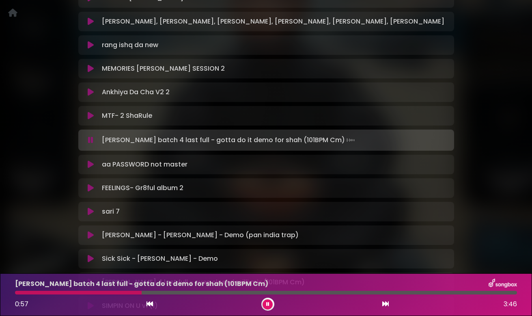
click at [90, 163] on icon at bounding box center [91, 164] width 6 height 8
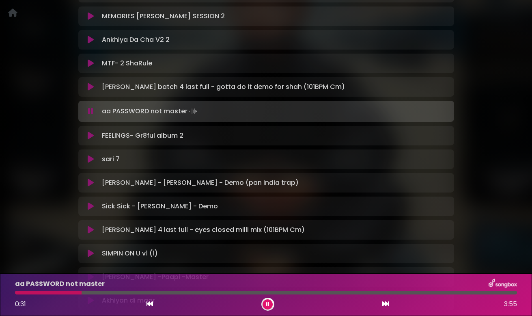
scroll to position [713, 0]
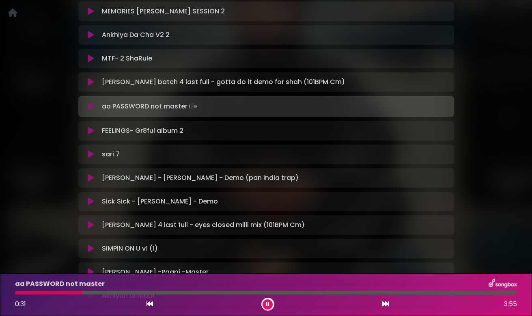
click at [90, 132] on icon at bounding box center [91, 131] width 6 height 8
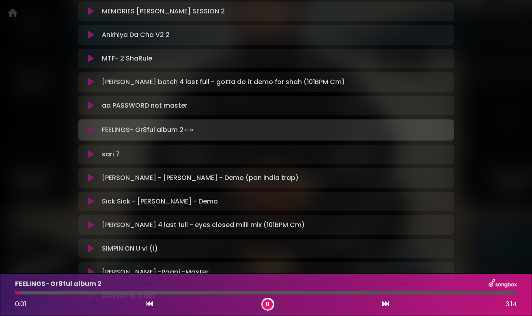
click at [108, 290] on div "FEELINGS- Gr8ful album 2 0:01 3:14" at bounding box center [265, 294] width 511 height 32
click at [108, 294] on div at bounding box center [266, 292] width 502 height 4
click at [91, 155] on icon at bounding box center [91, 154] width 6 height 8
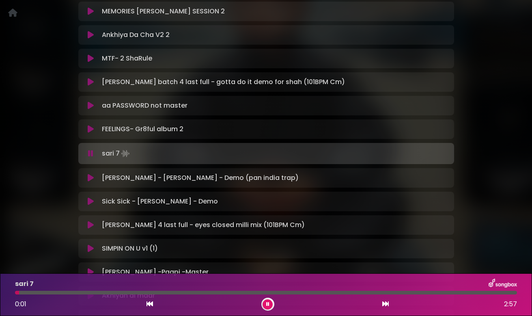
click at [96, 292] on div at bounding box center [266, 292] width 502 height 4
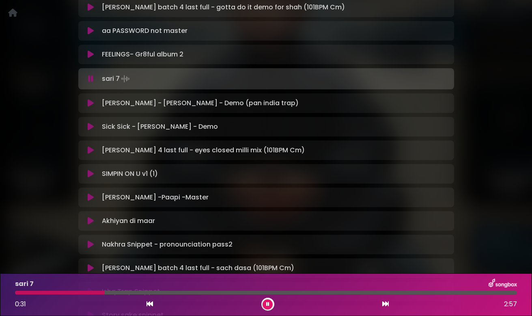
scroll to position [789, 0]
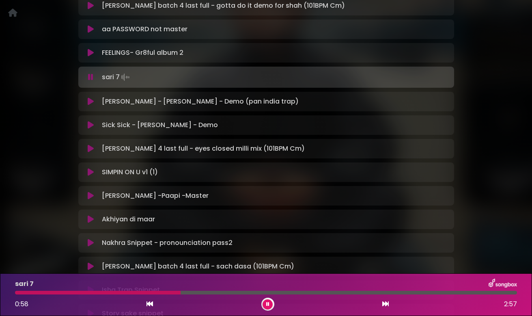
click at [89, 76] on icon at bounding box center [90, 77] width 5 height 8
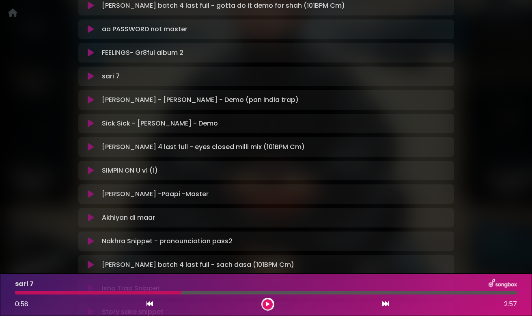
click at [90, 103] on icon at bounding box center [91, 100] width 6 height 8
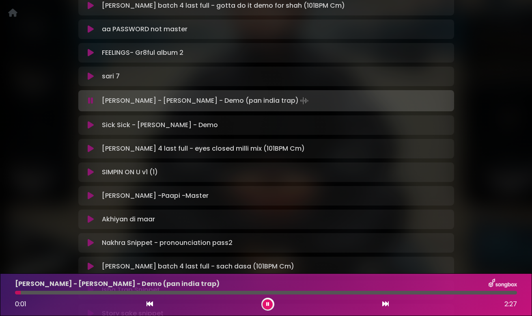
click at [119, 293] on div at bounding box center [266, 292] width 502 height 4
click at [89, 124] on icon at bounding box center [91, 125] width 6 height 8
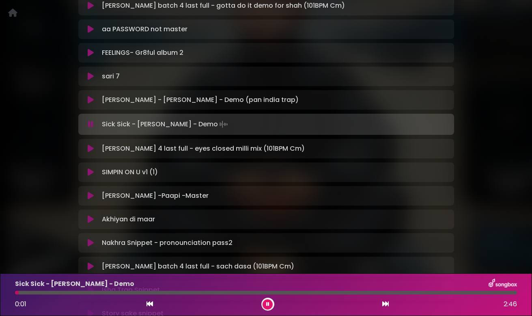
click at [143, 294] on div "Sick Sick - Jay Skilly - Demo 0:01 2:46" at bounding box center [265, 294] width 511 height 32
click at [143, 292] on div at bounding box center [266, 292] width 502 height 4
click at [94, 147] on button at bounding box center [90, 148] width 15 height 8
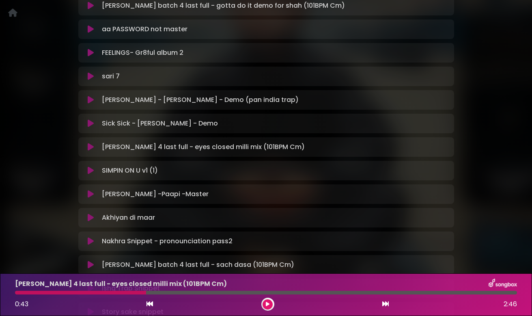
click at [90, 144] on icon at bounding box center [91, 147] width 6 height 8
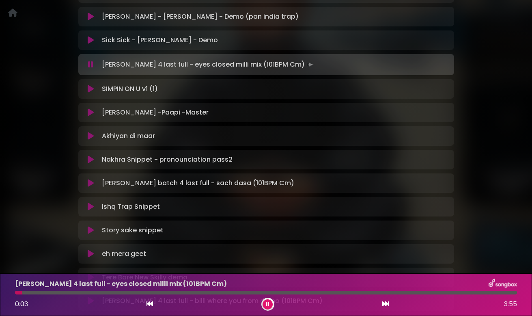
scroll to position [877, 0]
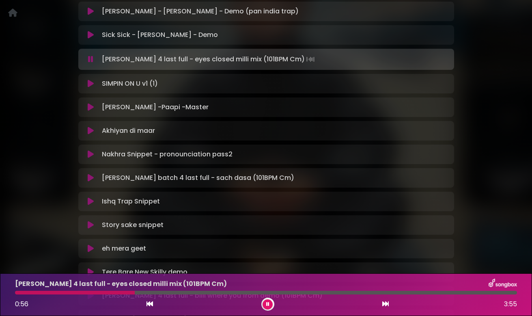
click at [90, 84] on icon at bounding box center [91, 83] width 6 height 8
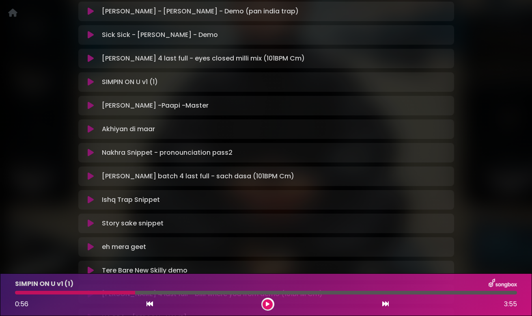
click at [90, 82] on icon at bounding box center [91, 82] width 6 height 8
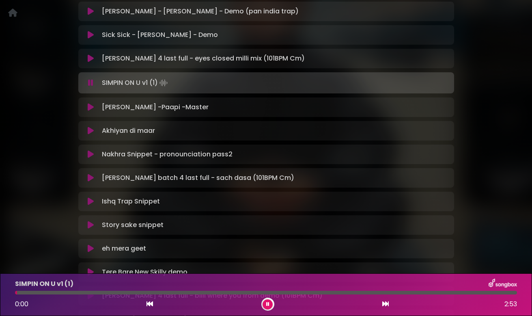
click at [89, 129] on icon at bounding box center [91, 131] width 6 height 8
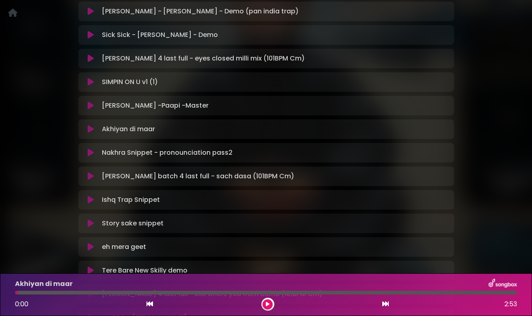
click at [89, 131] on icon at bounding box center [91, 129] width 6 height 8
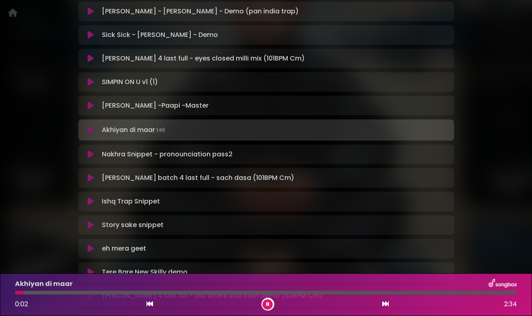
click at [85, 292] on div at bounding box center [266, 292] width 502 height 4
click at [85, 292] on div at bounding box center [50, 292] width 70 height 4
click at [162, 292] on div at bounding box center [266, 292] width 502 height 4
click at [90, 155] on icon at bounding box center [91, 154] width 6 height 8
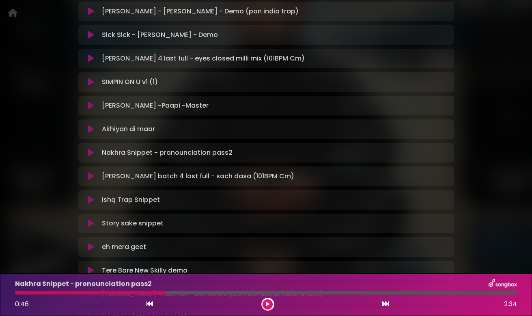
click at [90, 155] on icon at bounding box center [91, 152] width 6 height 8
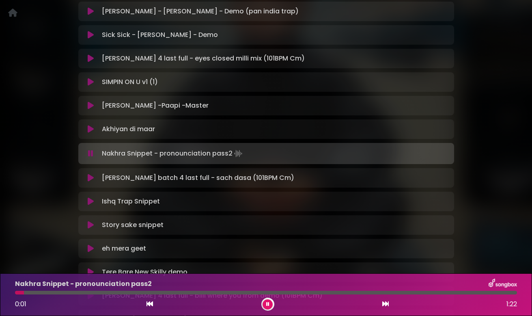
click at [93, 292] on div at bounding box center [266, 292] width 502 height 4
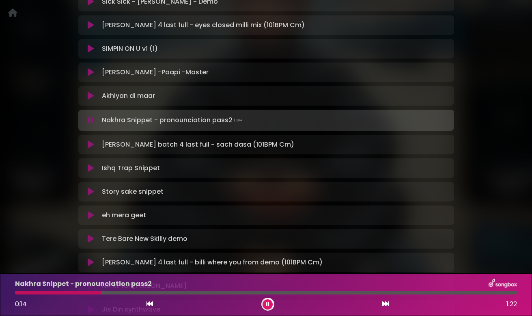
scroll to position [923, 0]
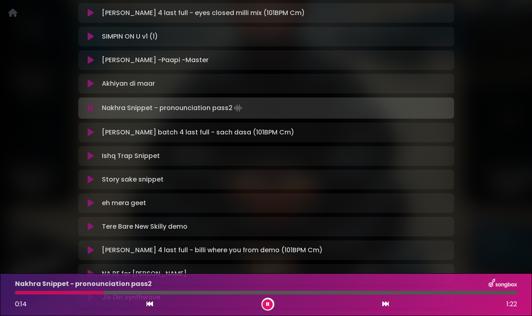
click at [91, 134] on icon at bounding box center [91, 132] width 6 height 8
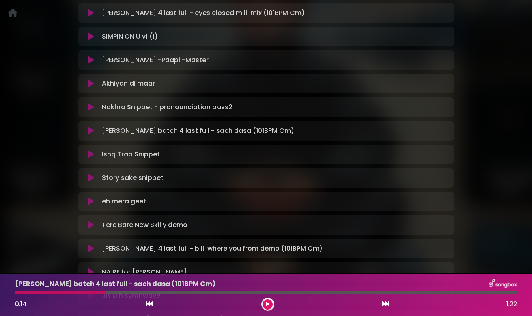
click at [90, 131] on icon at bounding box center [91, 131] width 6 height 8
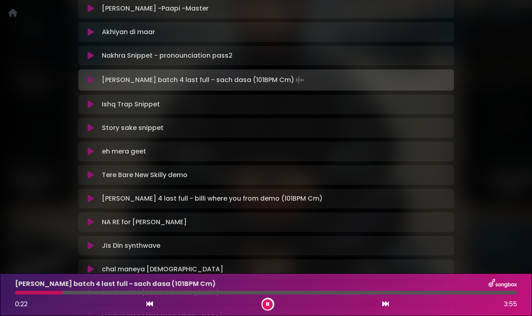
scroll to position [971, 0]
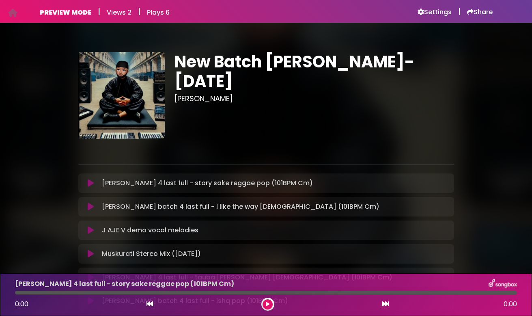
click at [89, 185] on icon at bounding box center [91, 183] width 6 height 8
click at [89, 184] on icon at bounding box center [91, 183] width 6 height 8
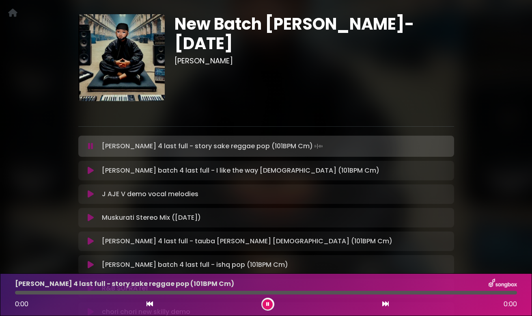
scroll to position [46, 0]
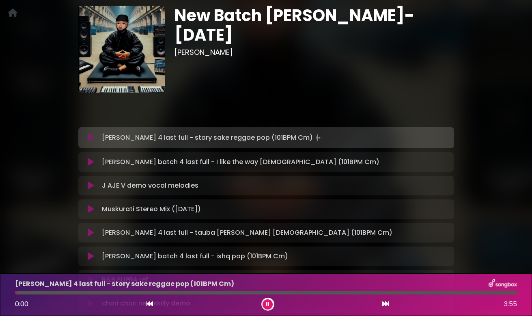
click at [90, 160] on icon at bounding box center [91, 162] width 6 height 8
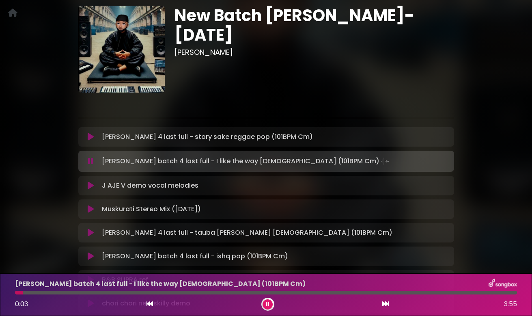
click at [89, 185] on icon at bounding box center [91, 185] width 6 height 8
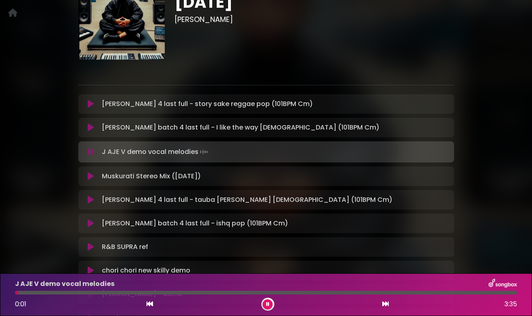
scroll to position [84, 0]
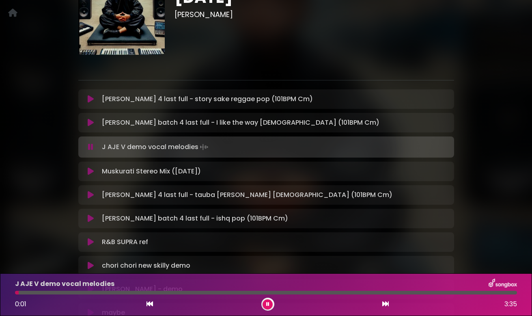
click at [90, 169] on icon at bounding box center [91, 171] width 6 height 8
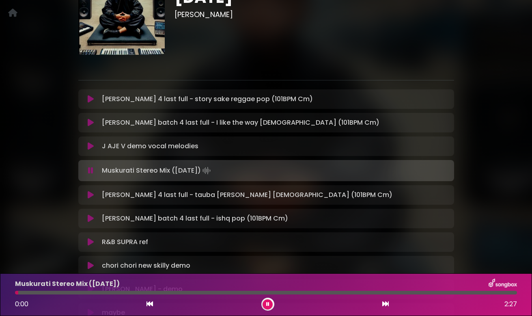
click at [91, 193] on icon at bounding box center [91, 195] width 6 height 8
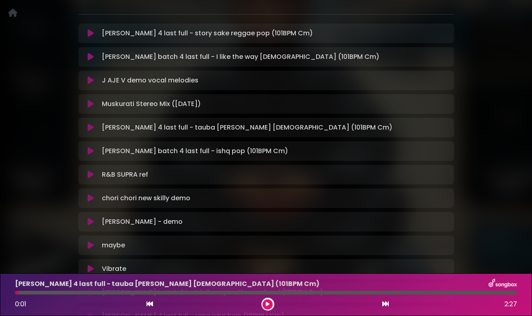
scroll to position [152, 0]
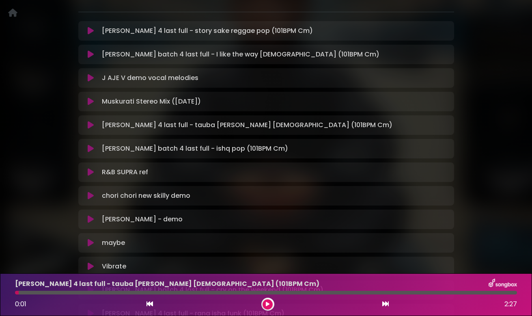
click at [92, 129] on icon at bounding box center [91, 125] width 6 height 8
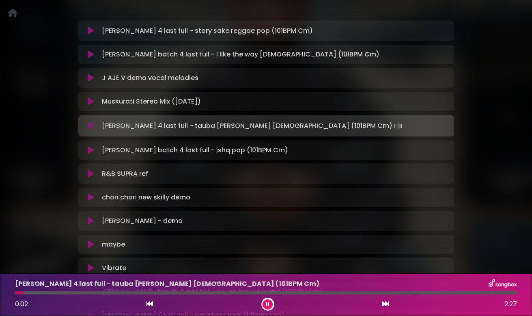
click at [106, 292] on div at bounding box center [266, 292] width 502 height 4
click at [91, 154] on icon at bounding box center [91, 150] width 6 height 8
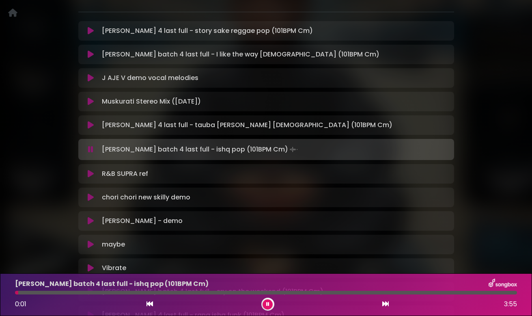
click at [94, 292] on div at bounding box center [266, 292] width 502 height 4
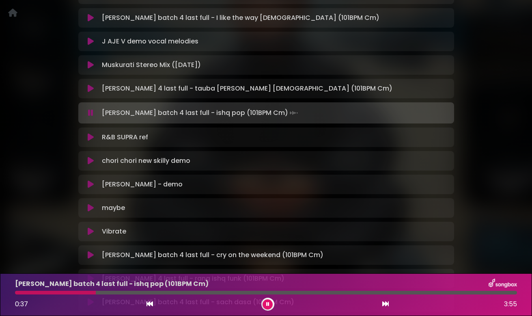
scroll to position [191, 0]
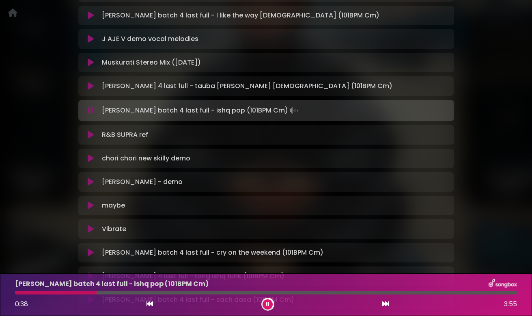
click at [90, 132] on icon at bounding box center [91, 135] width 6 height 8
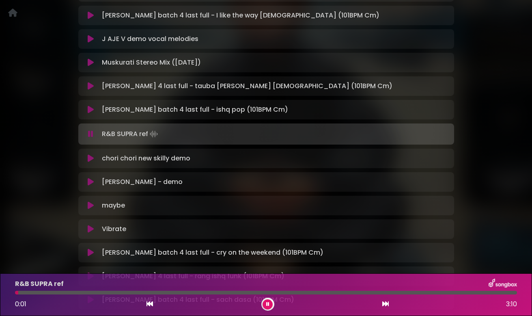
click at [112, 294] on div "R&B SUPRA ref 0:01 3:10" at bounding box center [265, 294] width 511 height 32
click at [112, 292] on div at bounding box center [266, 292] width 502 height 4
click at [90, 161] on icon at bounding box center [91, 158] width 6 height 8
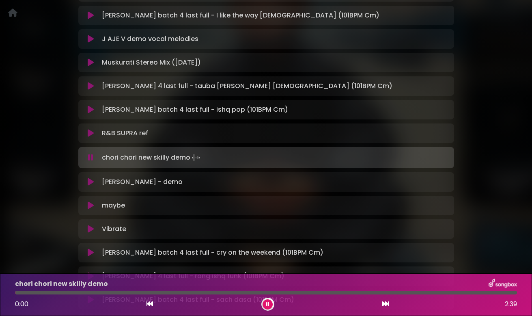
click at [90, 161] on icon at bounding box center [90, 157] width 5 height 8
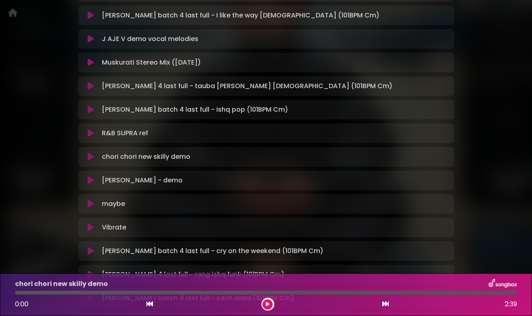
click at [90, 161] on div "chori chori new skilly demo Loading Track..." at bounding box center [266, 157] width 366 height 10
click at [90, 158] on icon at bounding box center [91, 156] width 6 height 8
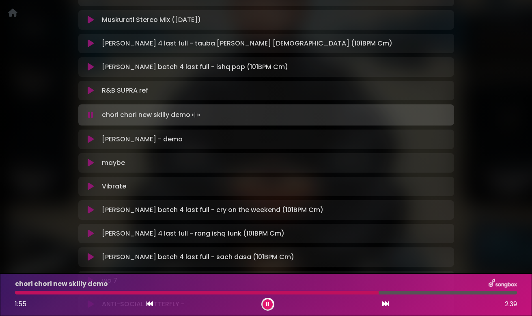
scroll to position [251, 0]
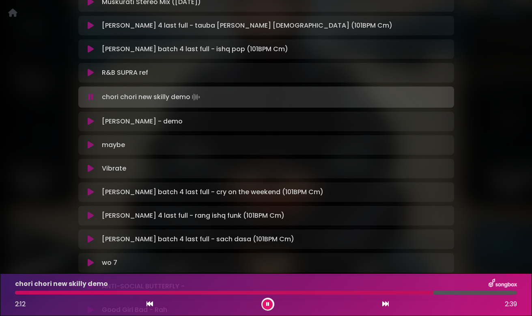
click at [89, 122] on icon at bounding box center [91, 121] width 6 height 8
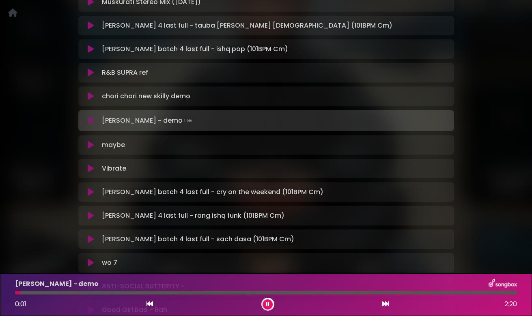
click at [91, 142] on icon at bounding box center [91, 145] width 6 height 8
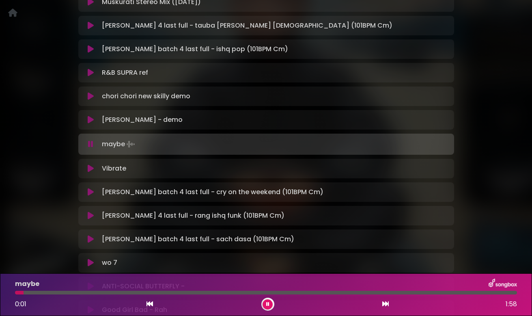
click at [75, 292] on div at bounding box center [266, 292] width 502 height 4
click at [131, 291] on div at bounding box center [266, 292] width 502 height 4
click at [89, 166] on icon at bounding box center [91, 168] width 6 height 8
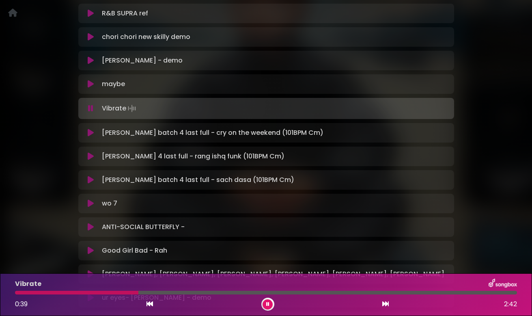
scroll to position [318, 0]
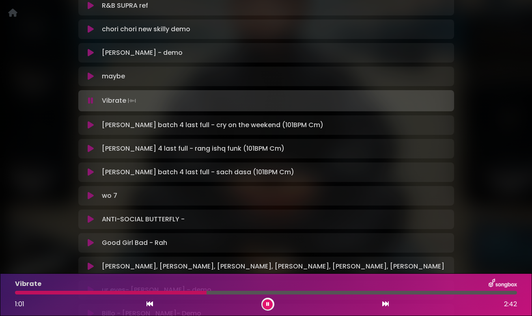
click at [92, 124] on icon at bounding box center [91, 125] width 6 height 8
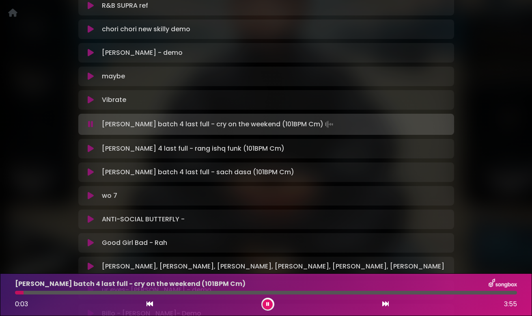
click at [84, 292] on div at bounding box center [266, 292] width 502 height 4
click at [50, 292] on div at bounding box center [52, 292] width 75 height 4
click at [90, 147] on icon at bounding box center [91, 148] width 6 height 8
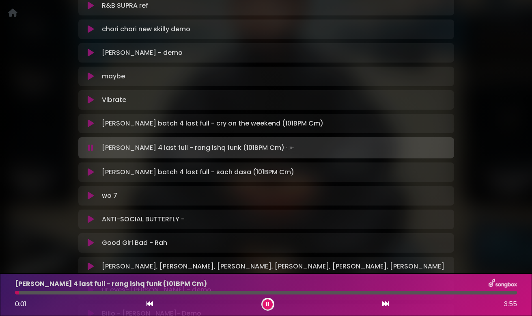
click at [77, 292] on div at bounding box center [266, 292] width 502 height 4
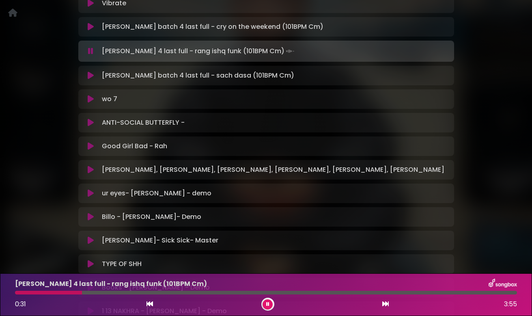
scroll to position [418, 0]
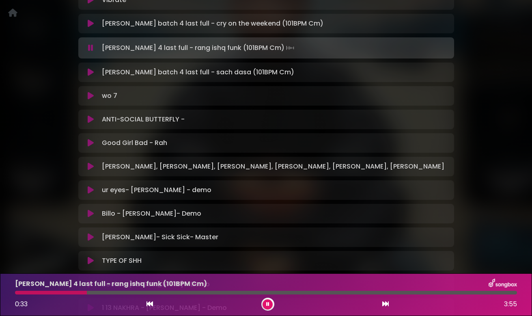
click at [89, 72] on icon at bounding box center [91, 72] width 6 height 8
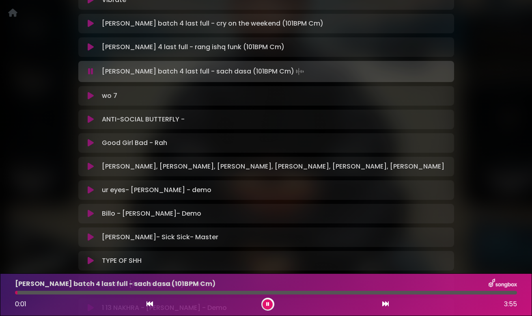
click at [81, 290] on div "jay batch 4 last full - sach dasa (101BPM Cm) 0:01 3:55" at bounding box center [265, 294] width 511 height 32
click at [82, 292] on div at bounding box center [266, 292] width 502 height 4
click at [346, 292] on div at bounding box center [266, 292] width 502 height 4
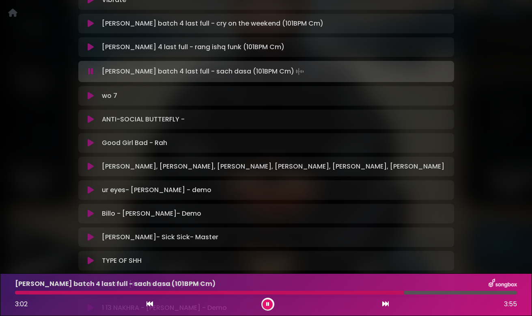
click at [92, 94] on icon at bounding box center [91, 96] width 6 height 8
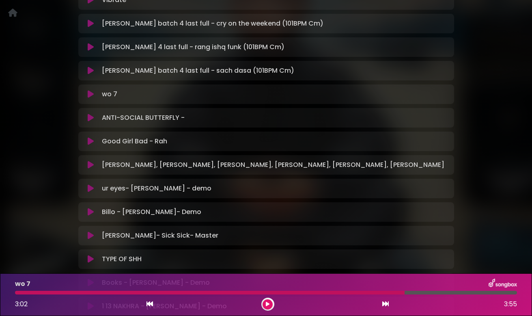
click at [91, 95] on icon at bounding box center [91, 94] width 6 height 8
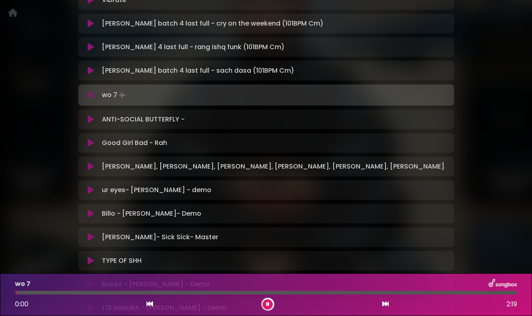
click at [90, 96] on icon at bounding box center [90, 95] width 5 height 8
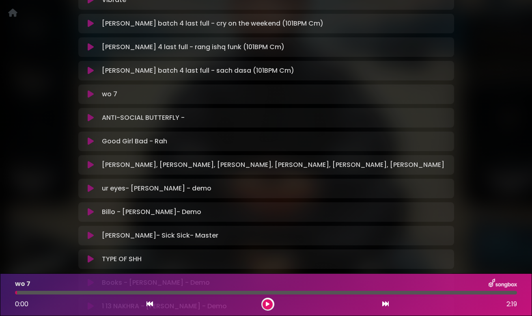
click at [87, 116] on button at bounding box center [90, 118] width 15 height 8
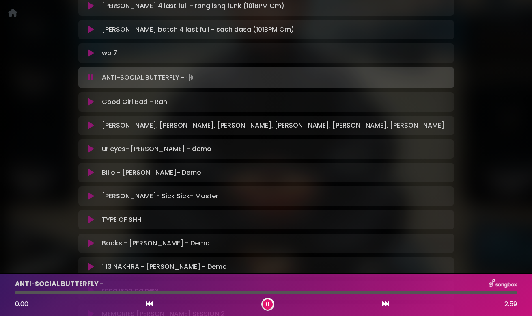
scroll to position [462, 0]
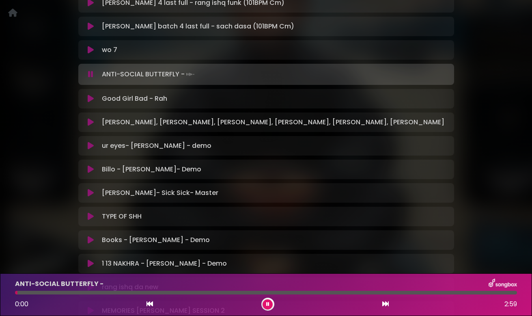
click at [91, 99] on icon at bounding box center [91, 98] width 6 height 8
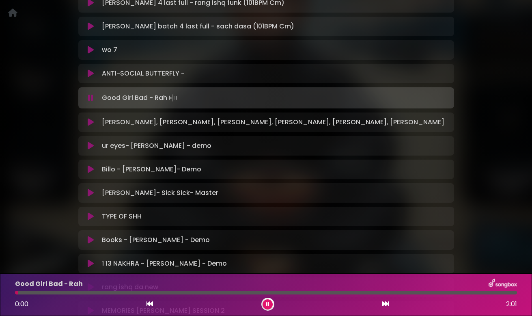
click at [89, 125] on icon at bounding box center [91, 122] width 6 height 8
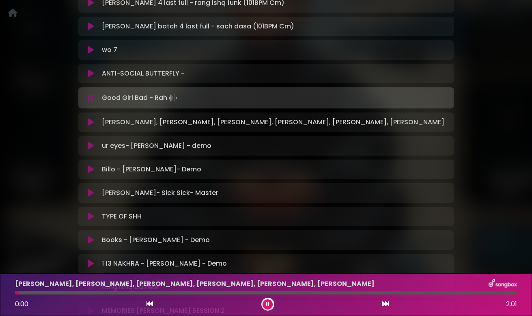
click at [89, 123] on icon at bounding box center [91, 122] width 6 height 8
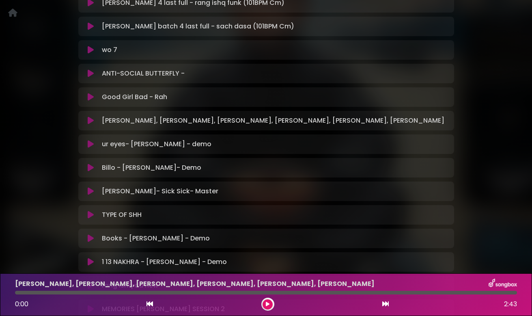
click at [89, 123] on icon at bounding box center [91, 120] width 6 height 8
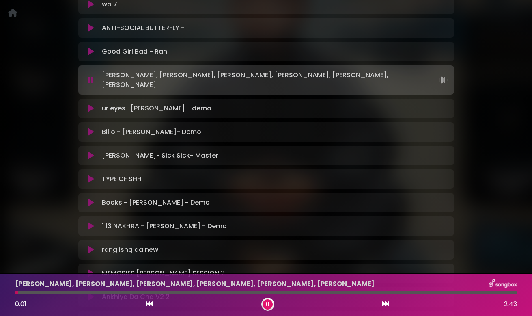
scroll to position [517, 0]
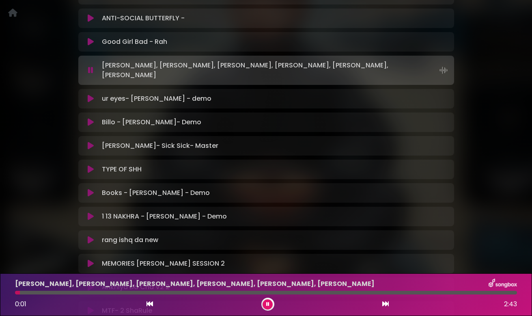
click at [91, 94] on icon at bounding box center [91, 98] width 6 height 8
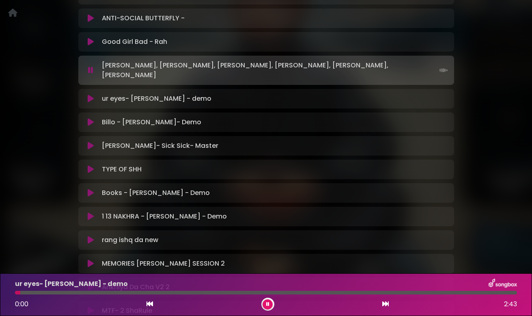
click at [91, 94] on icon at bounding box center [91, 98] width 6 height 8
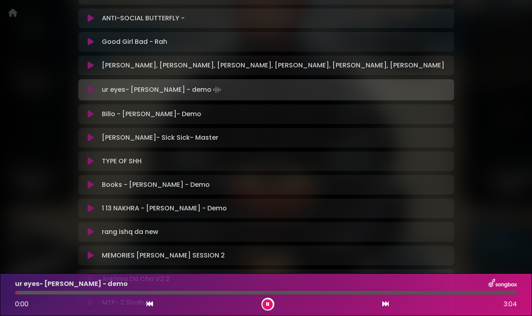
click at [91, 113] on icon at bounding box center [91, 114] width 6 height 8
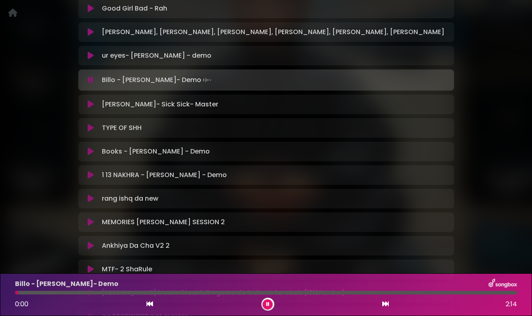
scroll to position [554, 0]
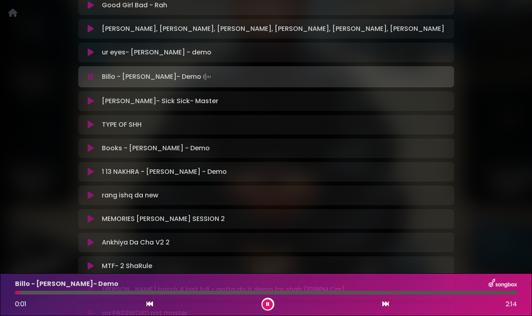
click at [90, 102] on icon at bounding box center [91, 101] width 6 height 8
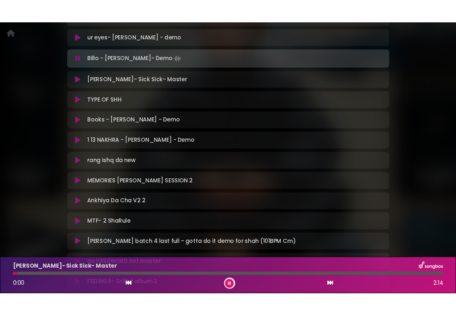
scroll to position [589, 0]
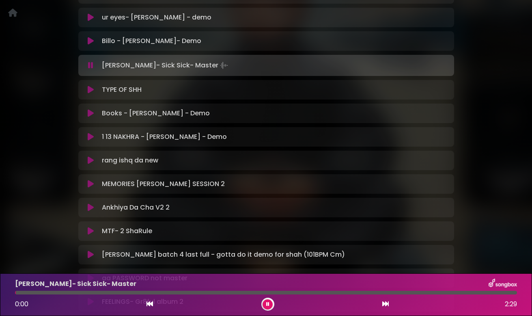
click at [93, 62] on button at bounding box center [90, 65] width 15 height 8
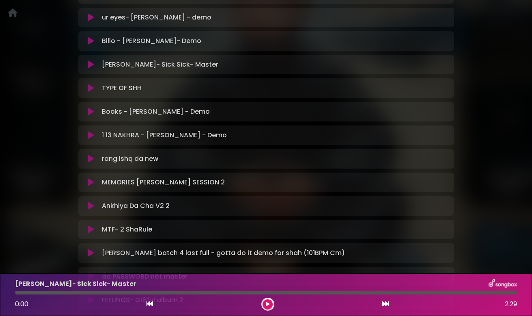
click at [89, 111] on icon at bounding box center [91, 111] width 6 height 8
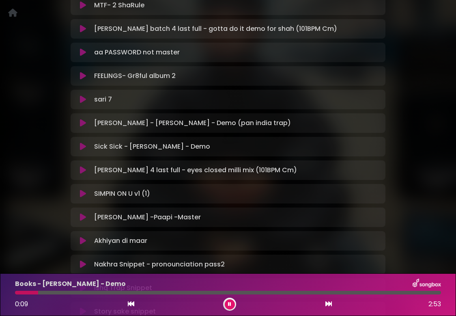
scroll to position [821, 0]
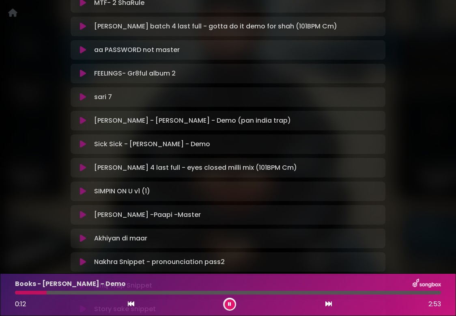
click at [230, 302] on icon at bounding box center [229, 303] width 3 height 5
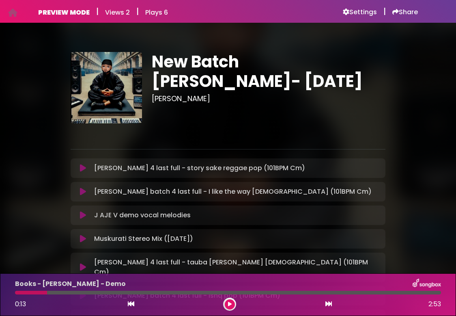
scroll to position [0, 0]
